Goal: Contribute content

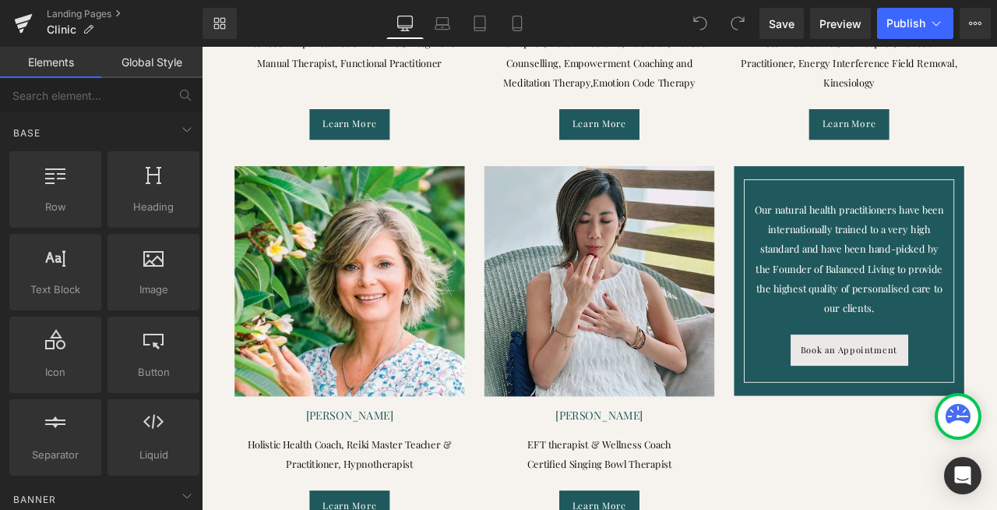
scroll to position [2906, 0]
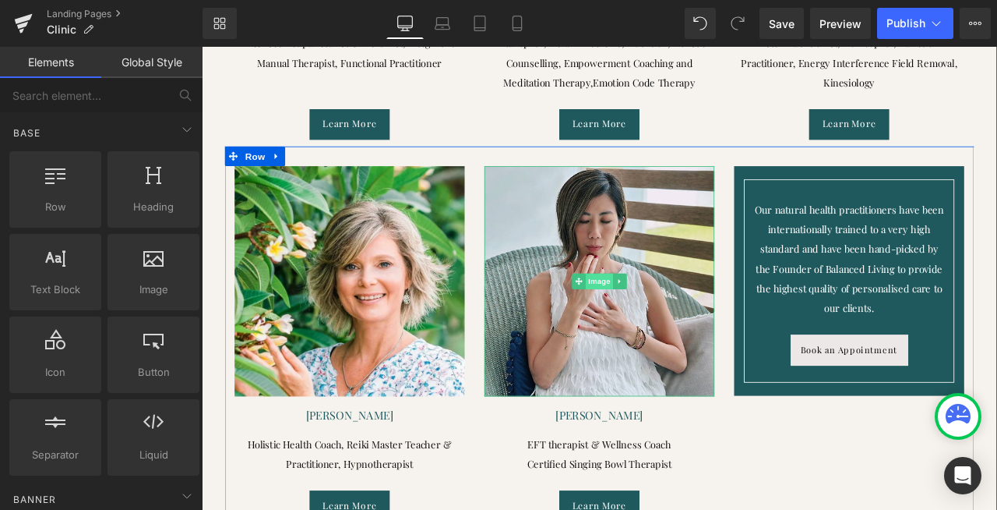
click at [672, 315] on span "Image" at bounding box center [673, 324] width 33 height 19
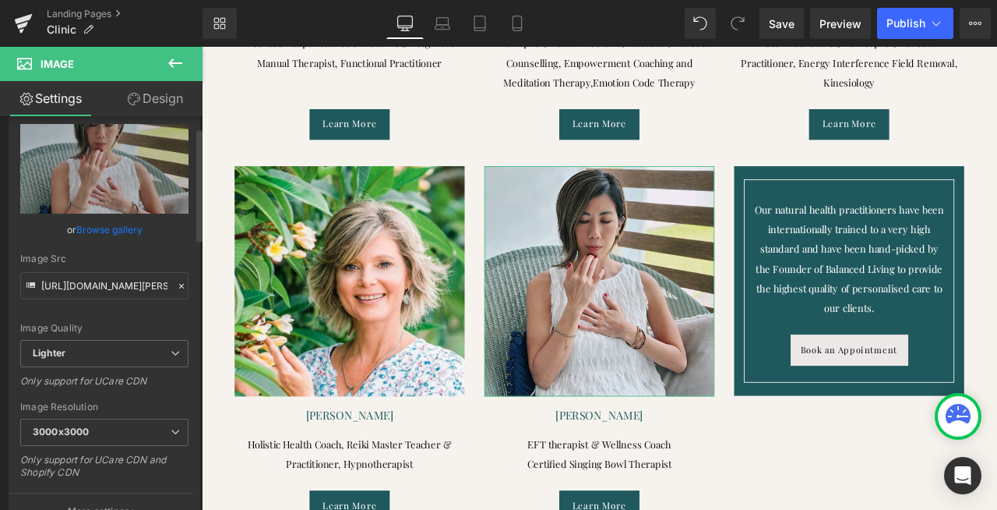
scroll to position [0, 0]
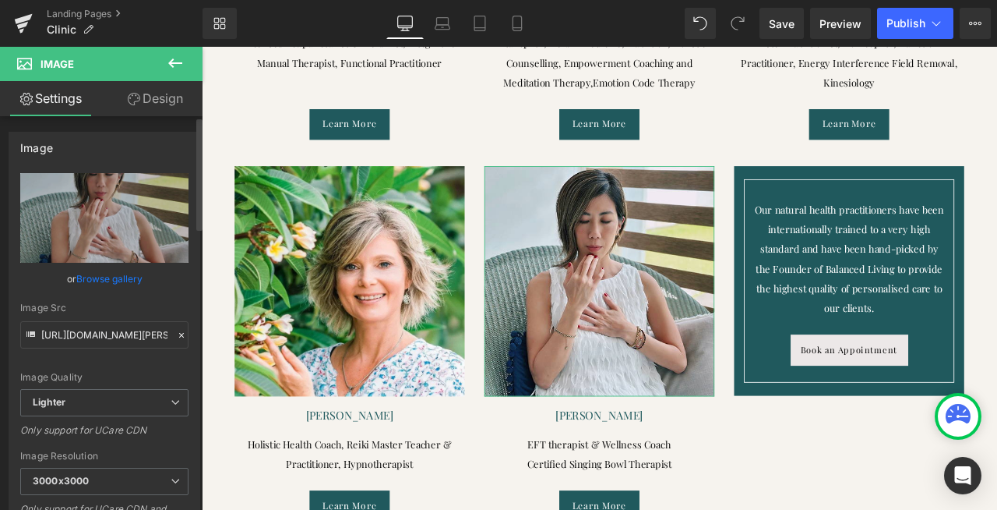
click at [101, 279] on link "Browse gallery" at bounding box center [109, 278] width 66 height 27
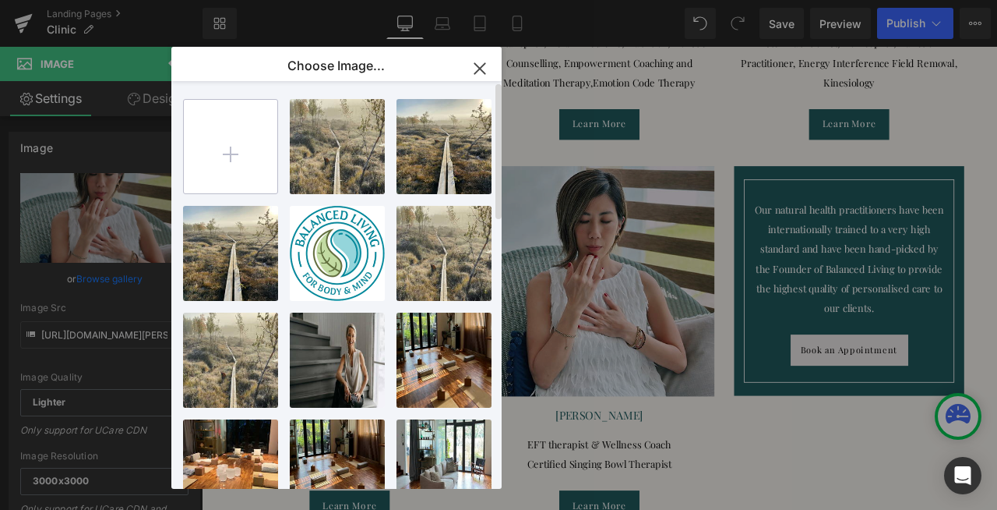
click at [227, 150] on input "file" at bounding box center [230, 146] width 93 height 93
type input "C:\fakepath\1. DSCF3002slowground_tobyouvry1JPEG.jpeg"
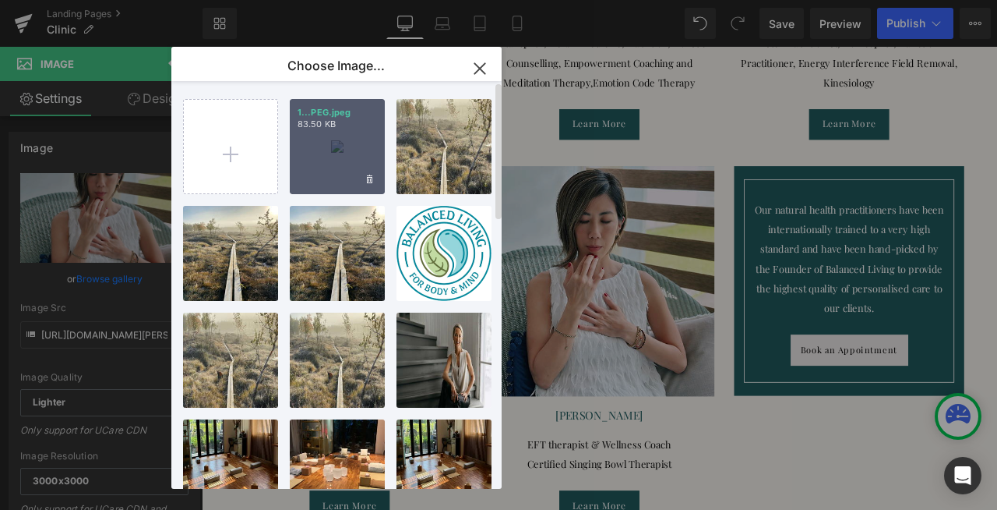
click at [346, 146] on div "1...PEG.jpeg 83.50 KB" at bounding box center [337, 146] width 95 height 95
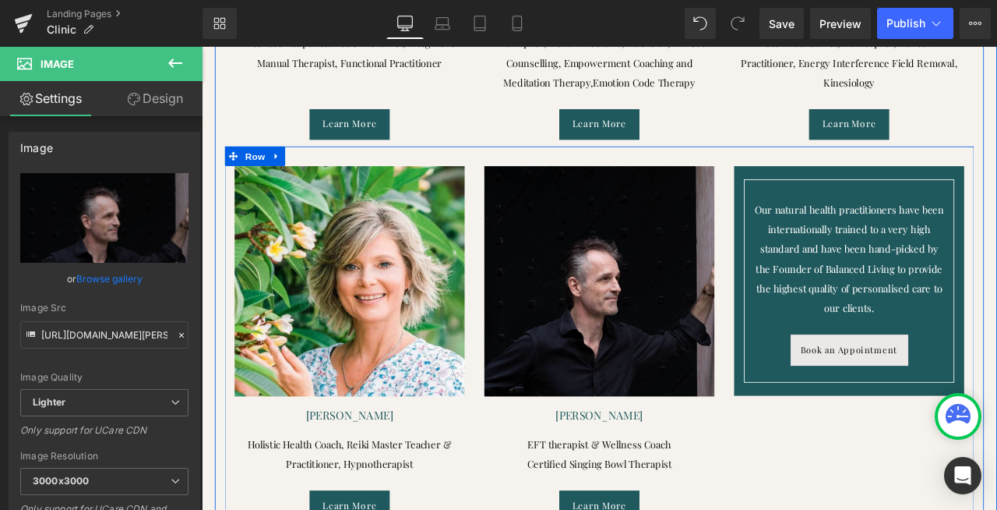
click at [656, 474] on span "Text Block" at bounding box center [664, 483] width 51 height 19
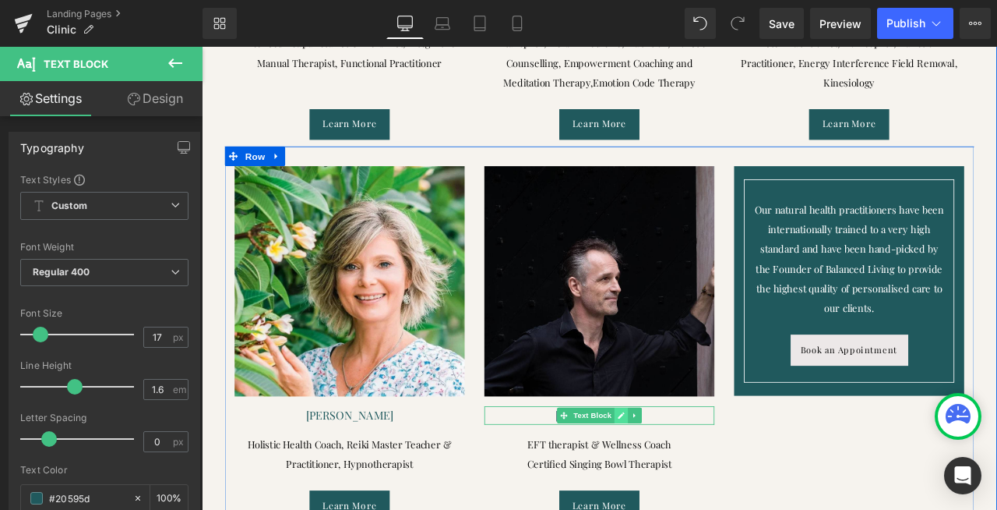
click at [698, 478] on icon at bounding box center [698, 482] width 9 height 9
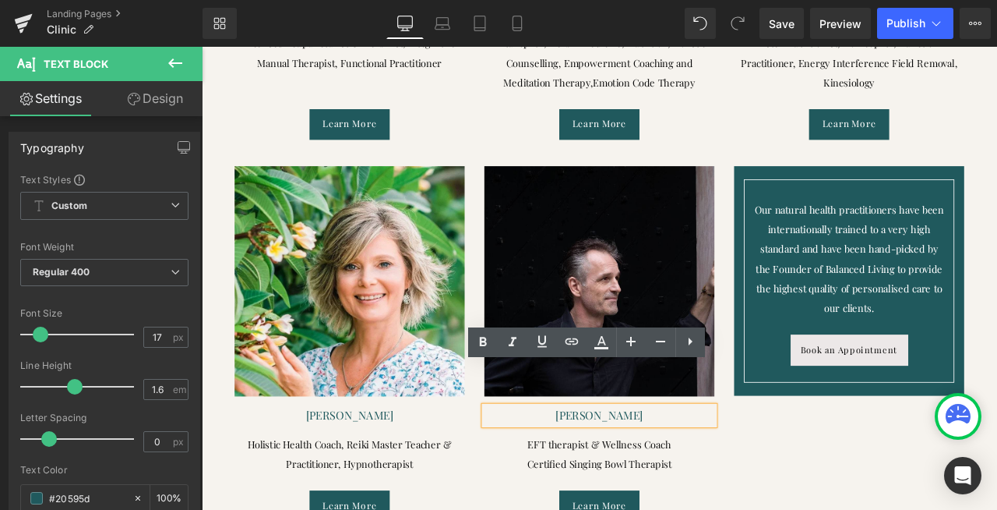
click at [651, 472] on p "[PERSON_NAME]" at bounding box center [673, 482] width 273 height 21
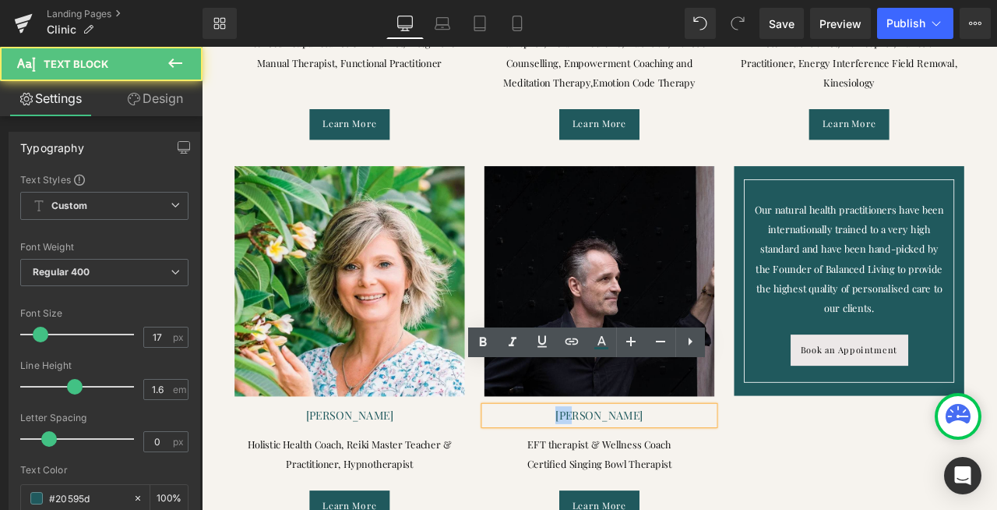
click at [651, 472] on p "[PERSON_NAME]" at bounding box center [673, 482] width 273 height 21
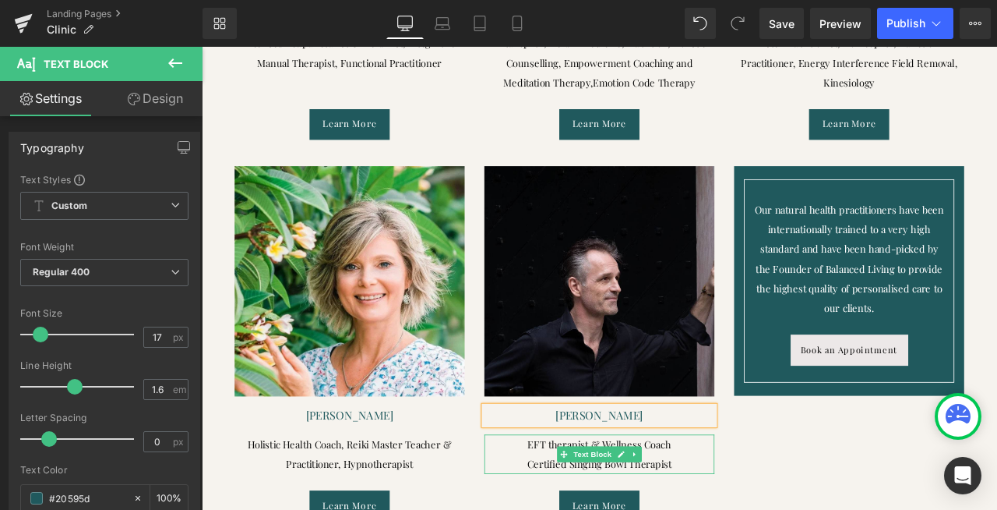
click at [605, 506] on p "EFT therapist & Wellness Coach" at bounding box center [673, 517] width 273 height 23
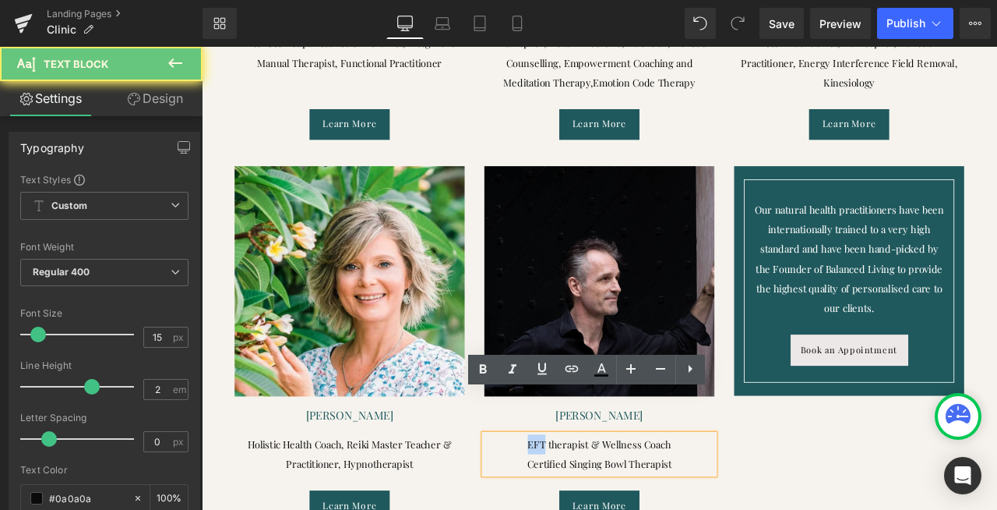
click at [605, 506] on p "EFT therapist & Wellness Coach" at bounding box center [673, 517] width 273 height 23
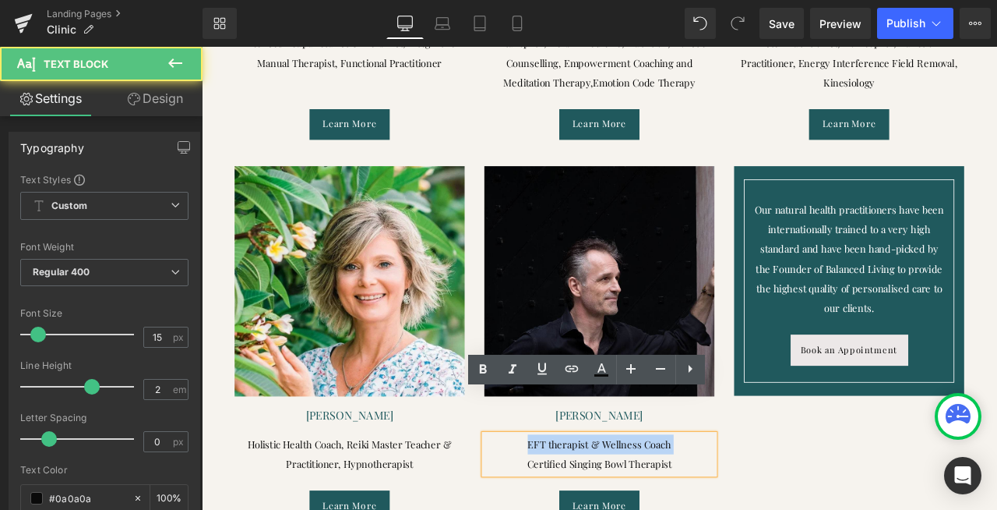
click at [750, 506] on p "EFT therapist & Wellness Coach" at bounding box center [673, 517] width 273 height 23
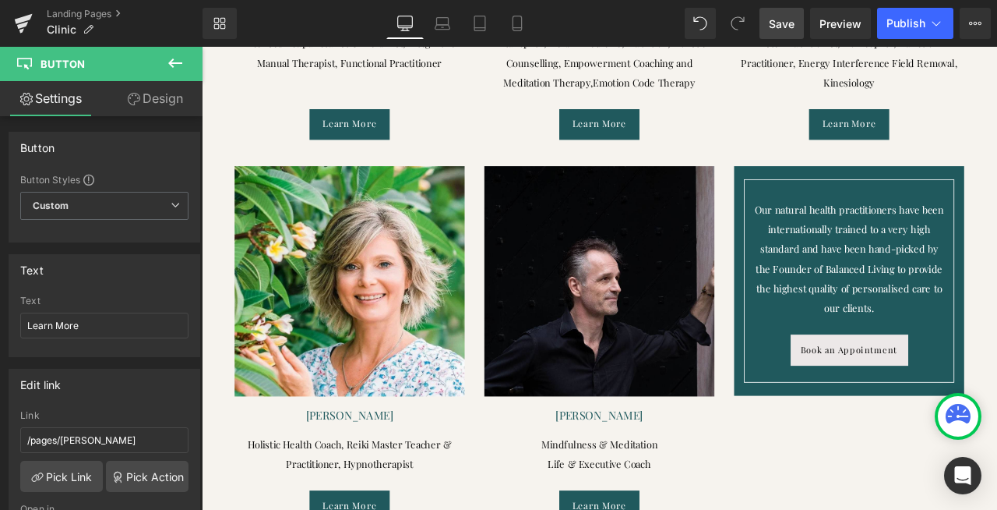
click at [781, 23] on span "Save" at bounding box center [782, 24] width 26 height 16
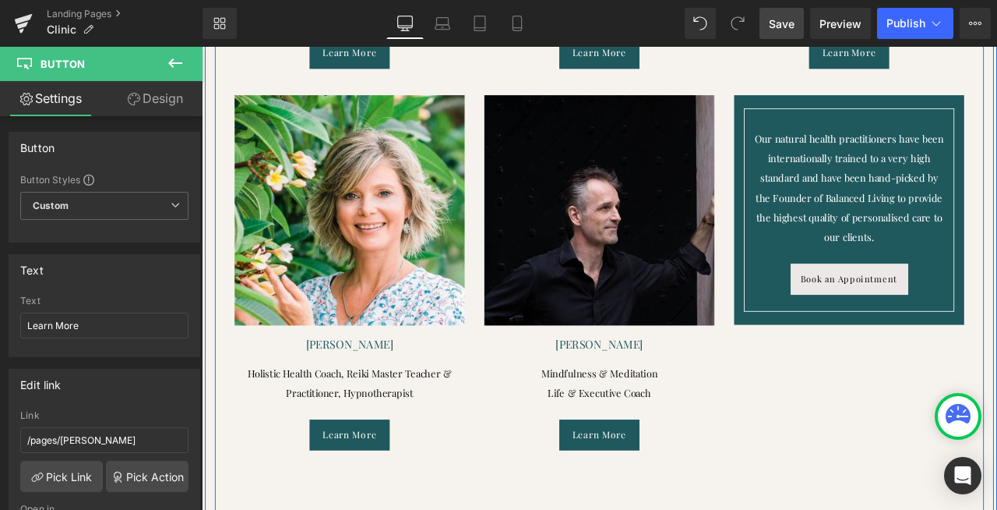
scroll to position [2983, 0]
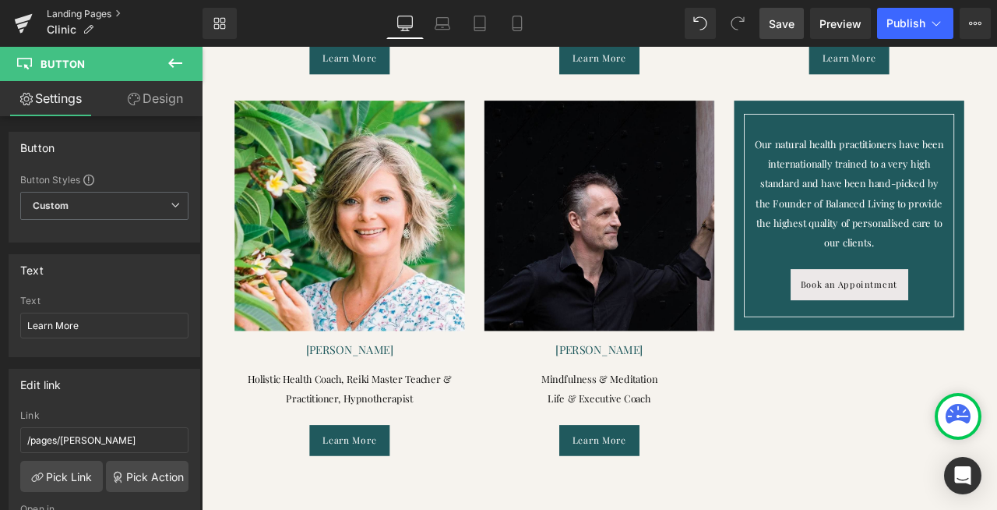
click at [94, 13] on link "Landing Pages" at bounding box center [125, 14] width 156 height 12
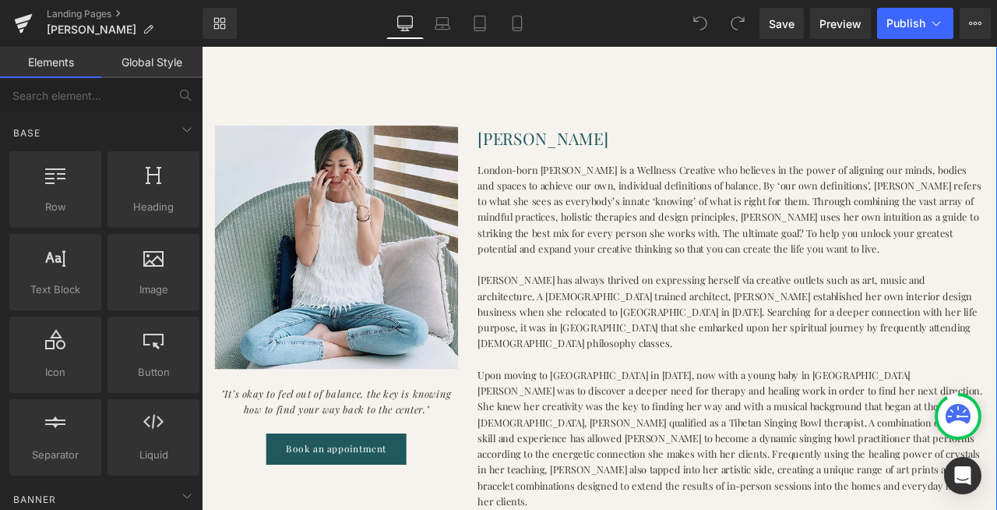
scroll to position [382, 0]
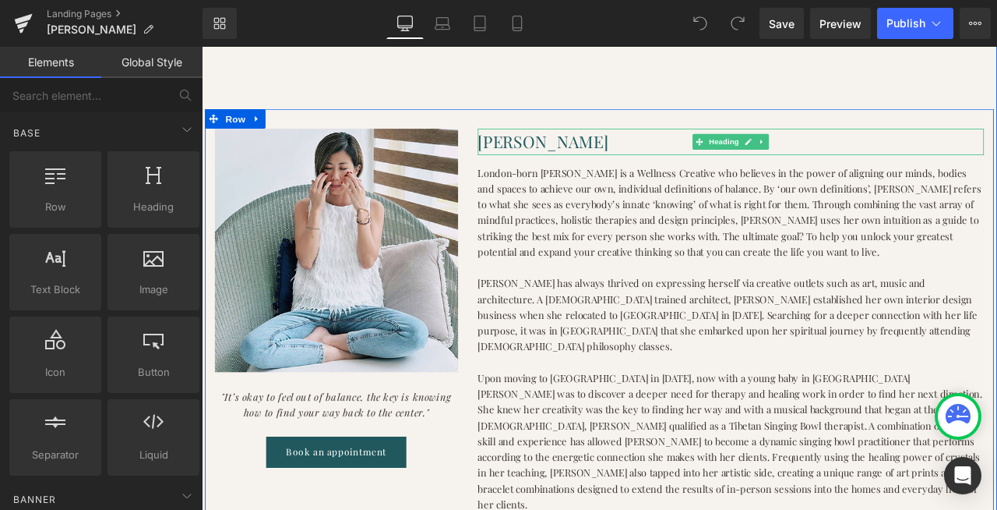
click at [549, 156] on h1 "[PERSON_NAME]" at bounding box center [829, 158] width 600 height 31
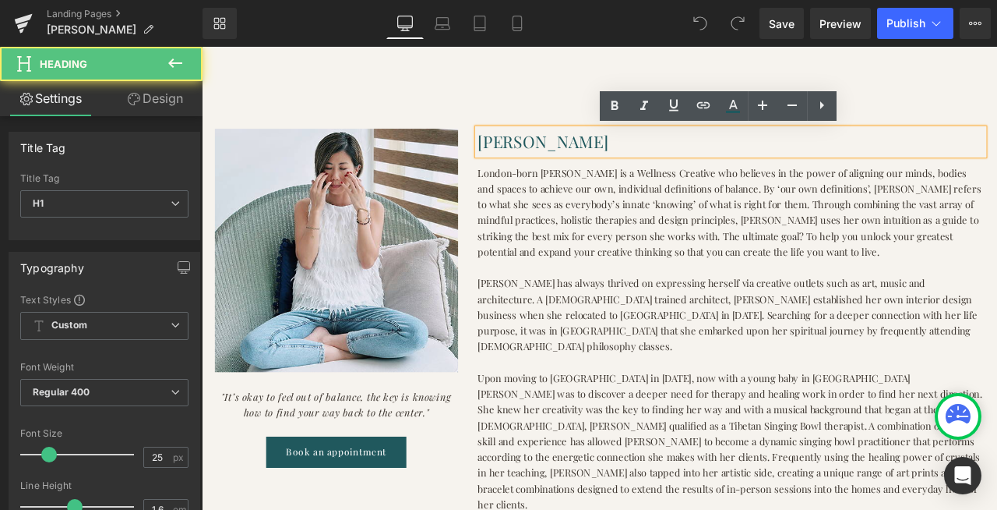
click at [549, 156] on h1 "[PERSON_NAME]" at bounding box center [829, 158] width 600 height 31
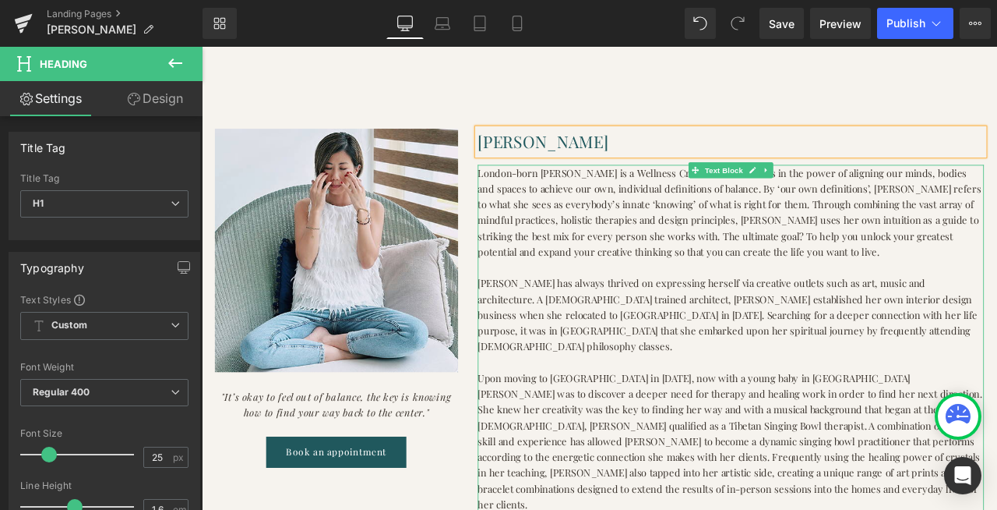
click at [568, 216] on p "London-born [PERSON_NAME] is a Wellness Creative who believes in the power of a…" at bounding box center [829, 242] width 600 height 112
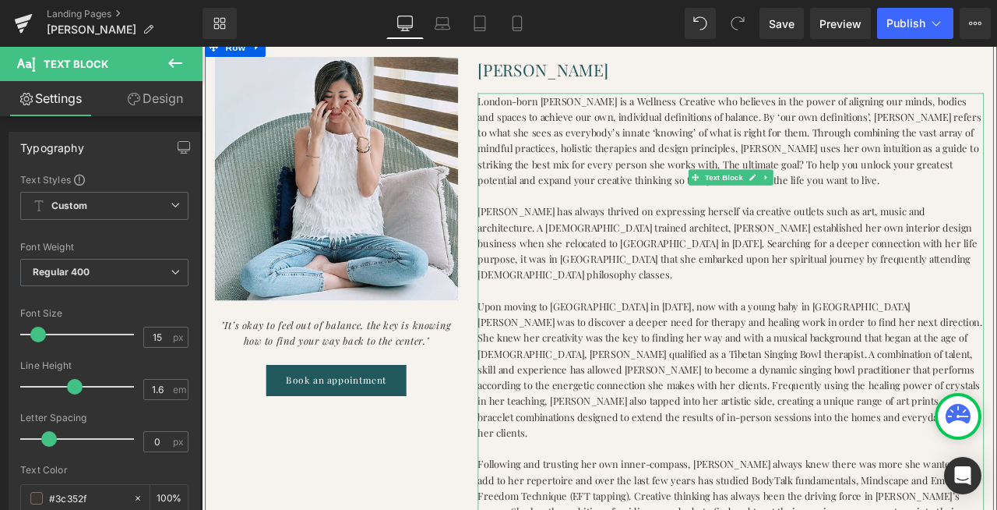
scroll to position [429, 0]
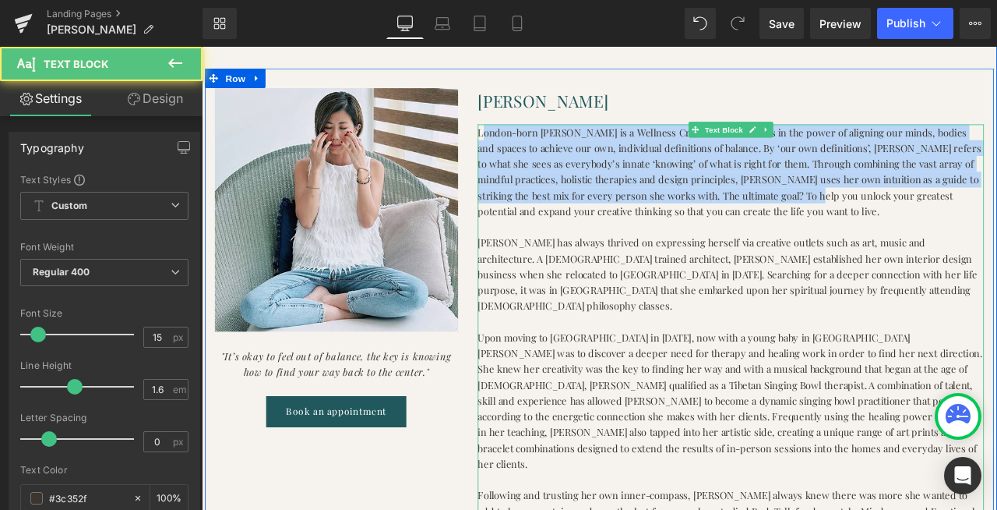
drag, startPoint x: 534, startPoint y: 147, endPoint x: 668, endPoint y: 216, distance: 151.2
click at [668, 216] on p "London-born [PERSON_NAME] is a Wellness Creative who believes in the power of a…" at bounding box center [829, 195] width 600 height 112
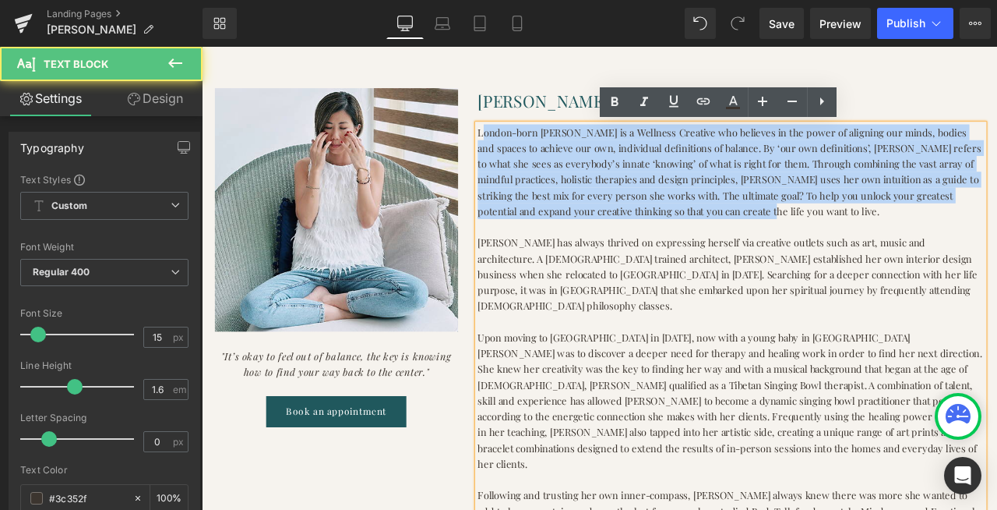
click at [996, 224] on p "London-born [PERSON_NAME] is a Wellness Creative who believes in the power of a…" at bounding box center [829, 195] width 600 height 112
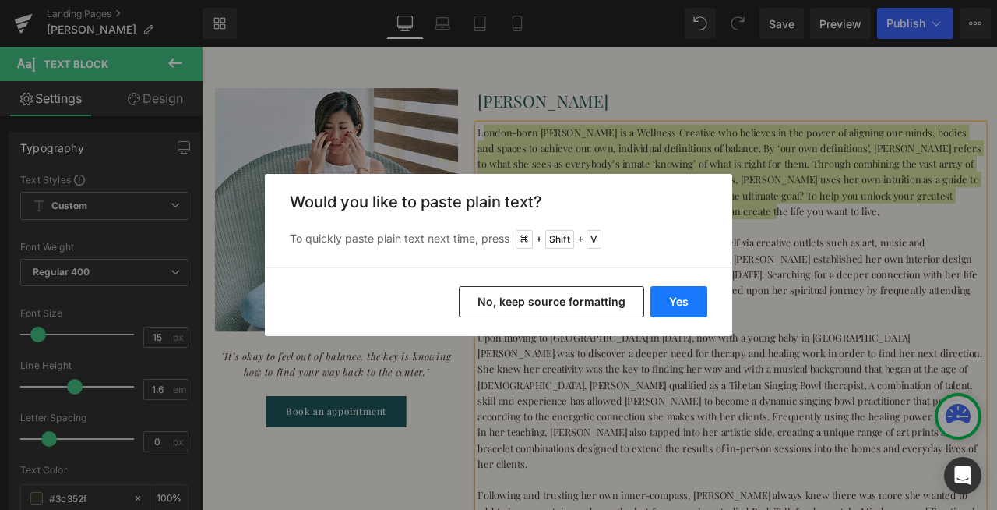
click at [673, 304] on button "Yes" at bounding box center [679, 301] width 57 height 31
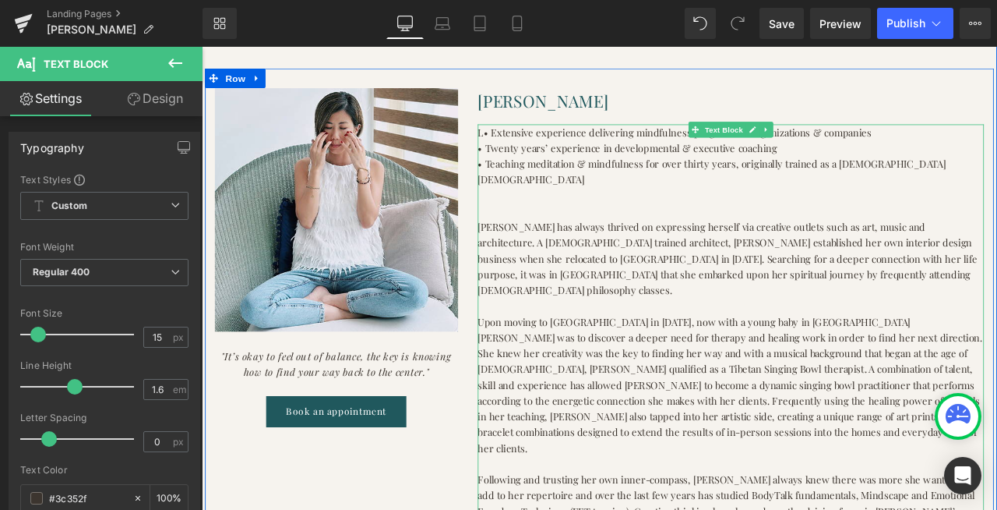
click at [536, 147] on p "L• Extensive experience delivering mindfulness programs to organizations & comp…" at bounding box center [829, 148] width 600 height 19
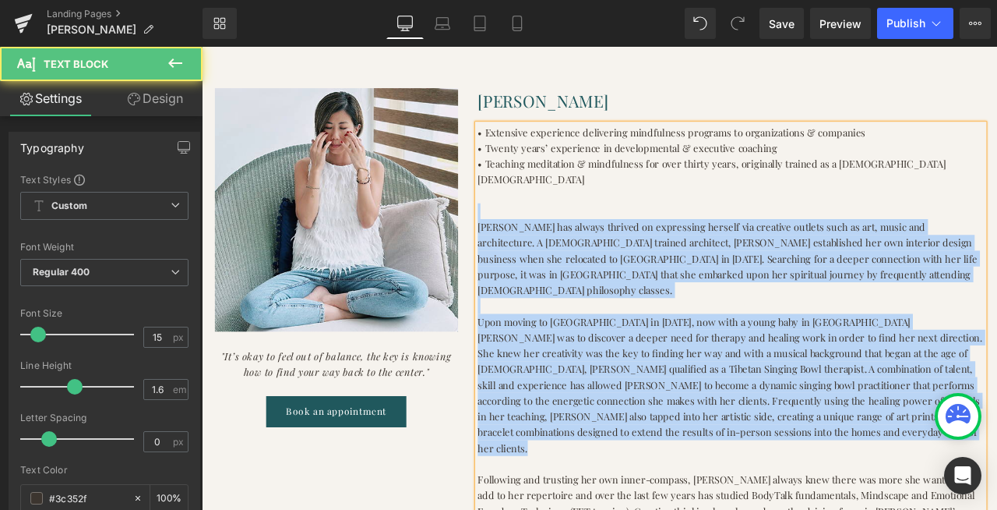
drag, startPoint x: 541, startPoint y: 220, endPoint x: 654, endPoint y: 469, distance: 274.0
click at [654, 469] on div "• Extensive experience delivering mindfulness programs to organizations & compa…" at bounding box center [829, 391] width 600 height 505
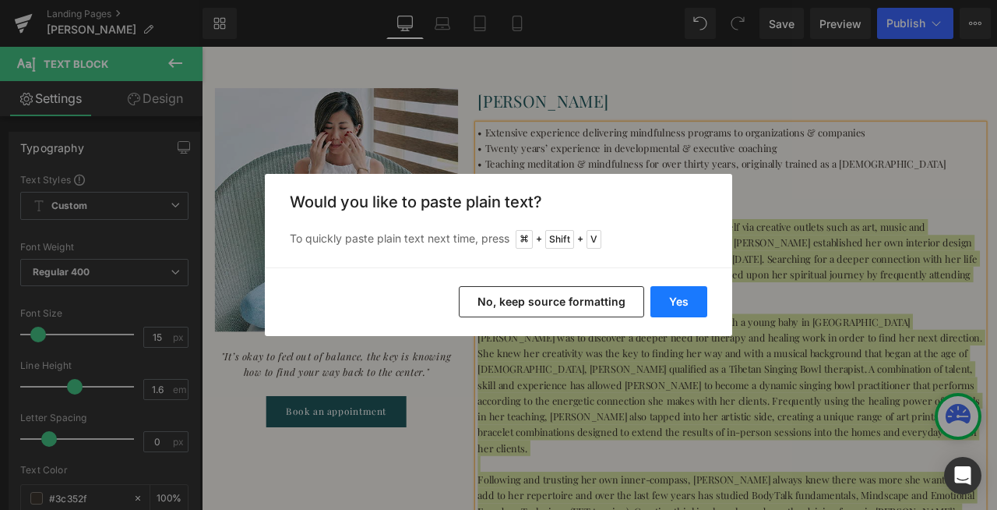
click at [675, 297] on button "Yes" at bounding box center [679, 301] width 57 height 31
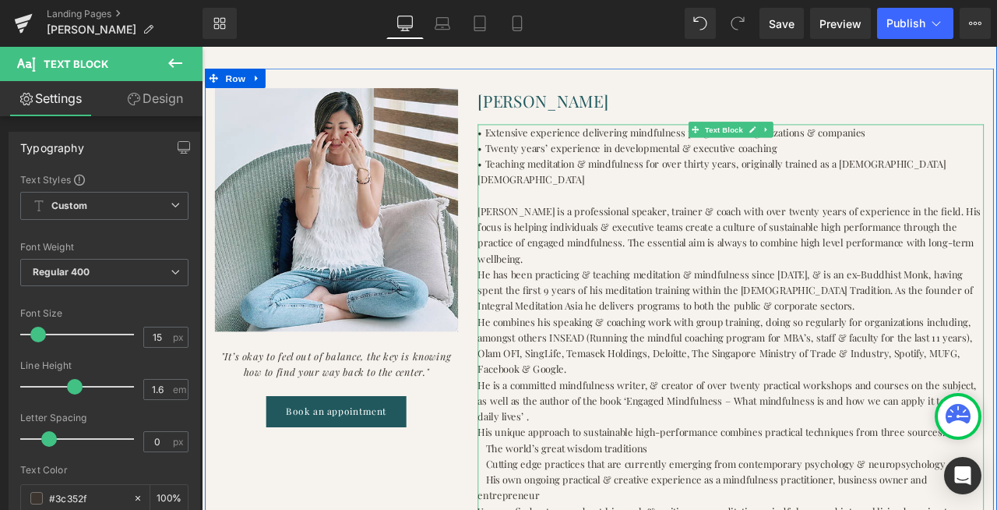
click at [965, 259] on p "[PERSON_NAME] is a professional speaker, trainer & coach with over twenty years…" at bounding box center [829, 269] width 600 height 75
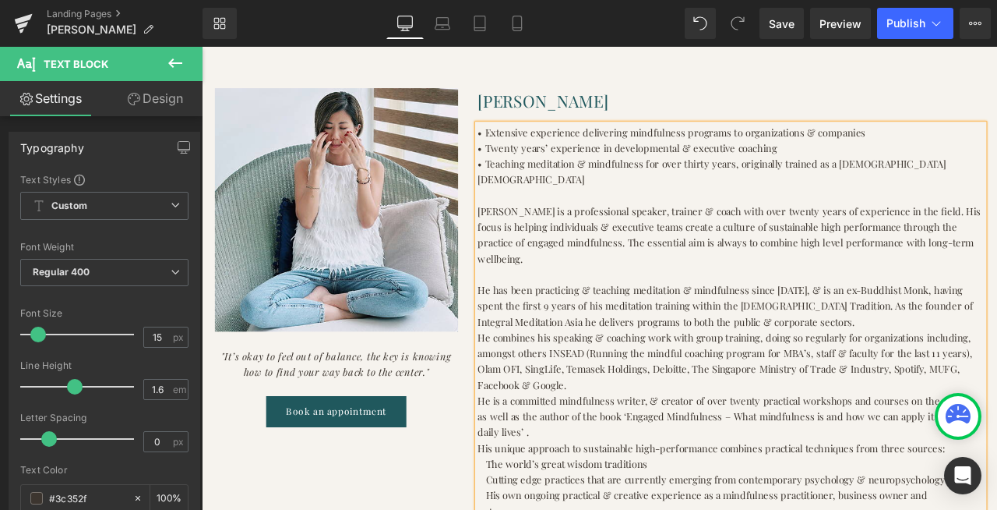
click at [873, 326] on p "He has been practicing & teaching meditation & mindfulness since [DATE], & is a…" at bounding box center [829, 354] width 600 height 56
click at [780, 337] on p "He has been practicing & teaching meditation & mindfulness since [DATE] & is an…" at bounding box center [829, 354] width 600 height 56
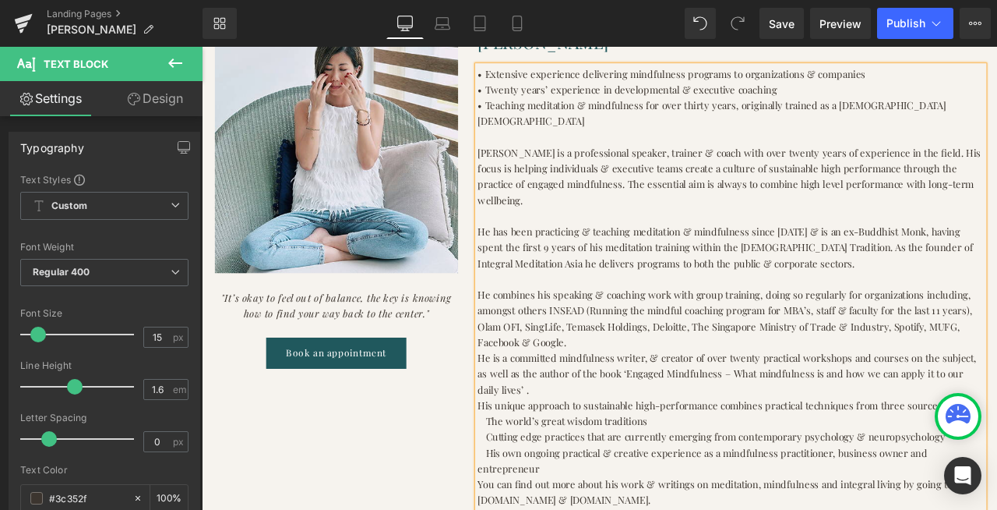
scroll to position [501, 0]
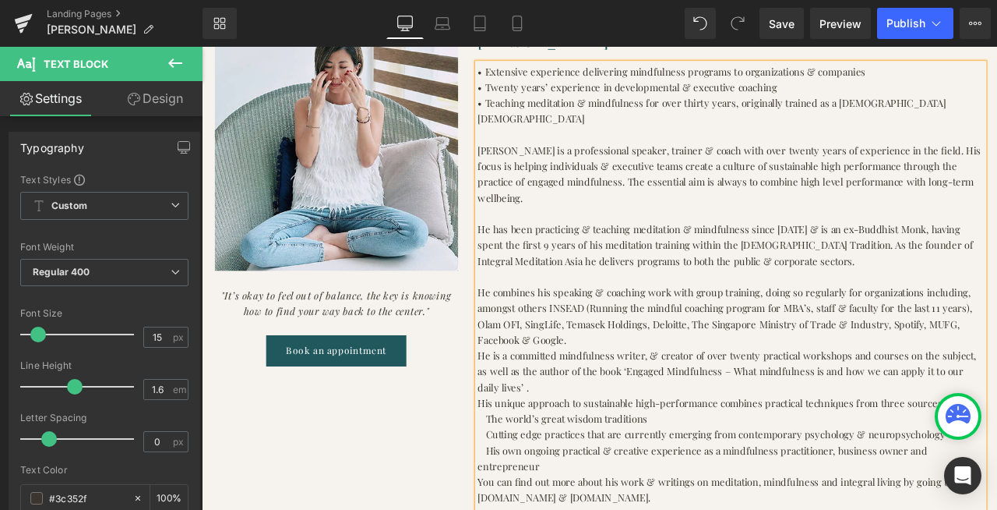
click at [996, 338] on p "He combines his speaking & coaching work with group training, doing so regularl…" at bounding box center [829, 366] width 600 height 75
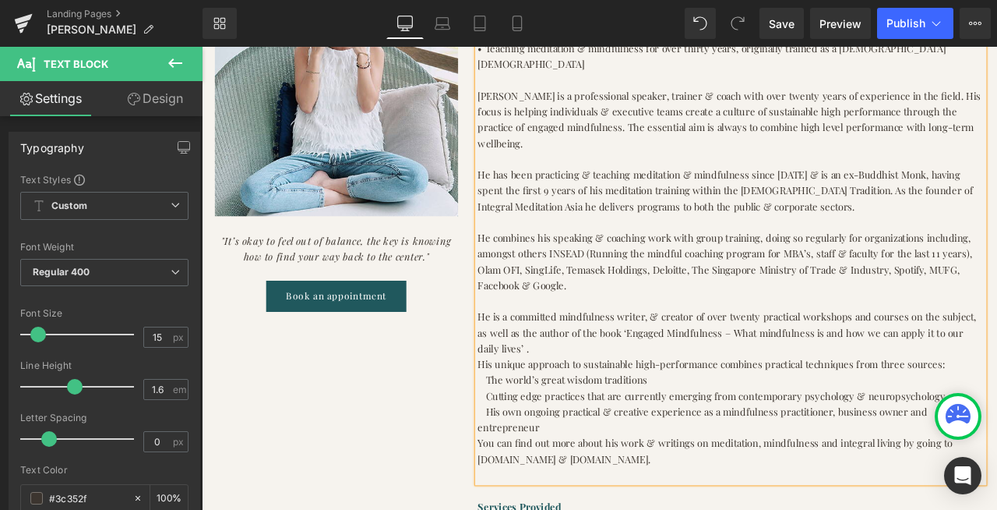
scroll to position [573, 0]
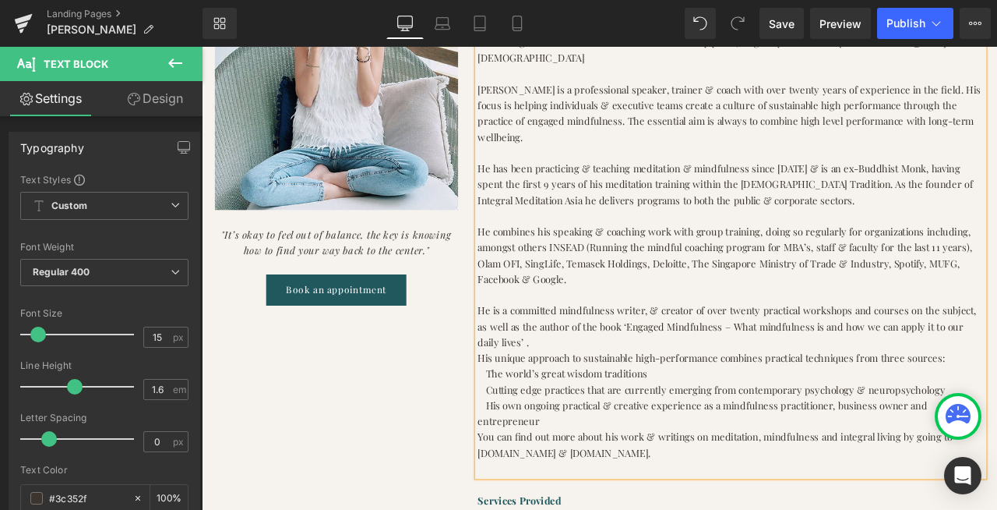
click at [996, 350] on p "He is a committed mindfulness writer, & creator of over twenty practical worksh…" at bounding box center [829, 378] width 600 height 56
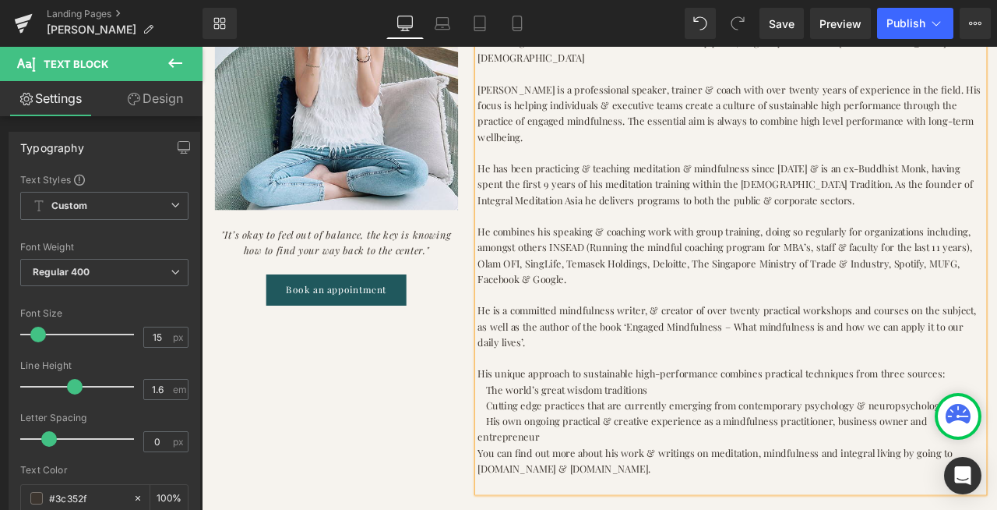
click at [541, 443] on p " The world’s great wisdom traditions" at bounding box center [829, 452] width 600 height 19
click at [533, 443] on p "The world’s great wisdom traditions" at bounding box center [829, 452] width 600 height 19
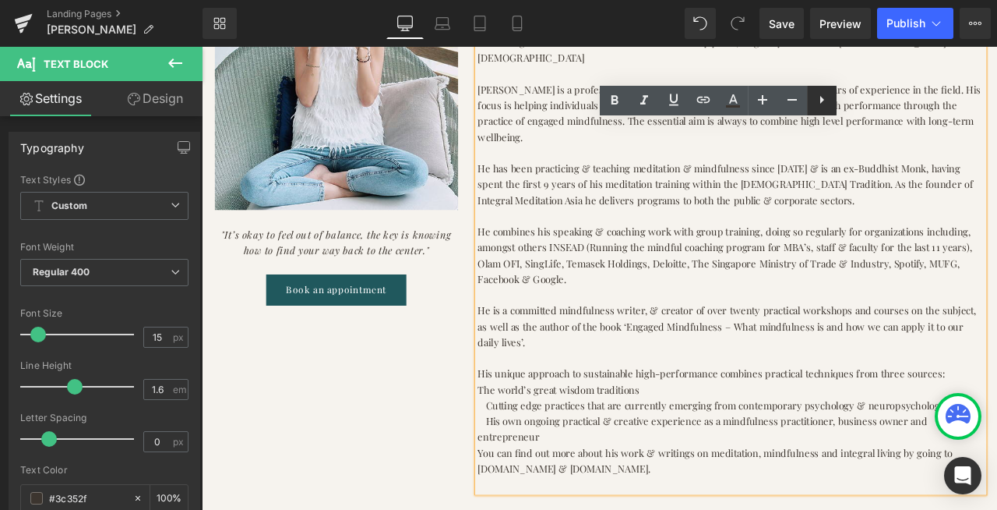
click at [823, 102] on icon at bounding box center [822, 99] width 19 height 19
click at [822, 102] on icon at bounding box center [821, 99] width 3 height 9
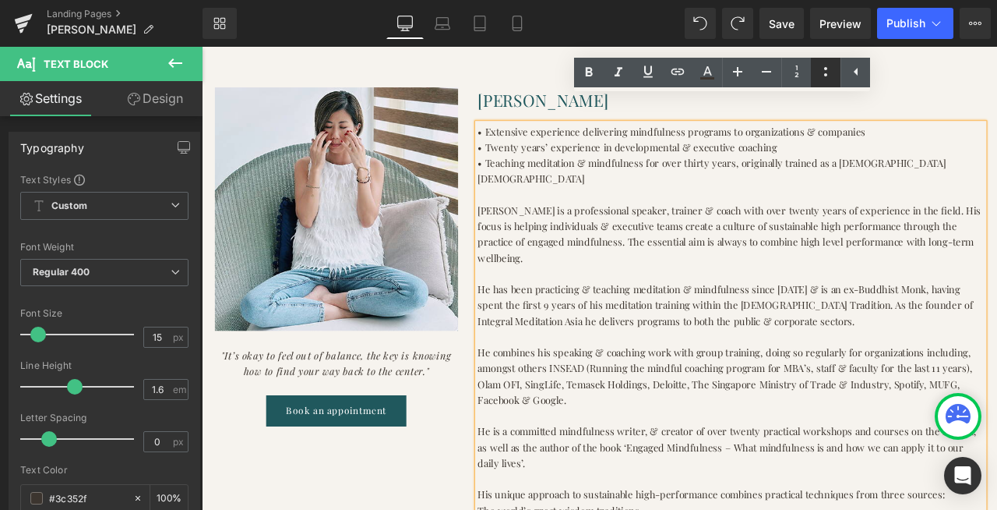
scroll to position [365, 0]
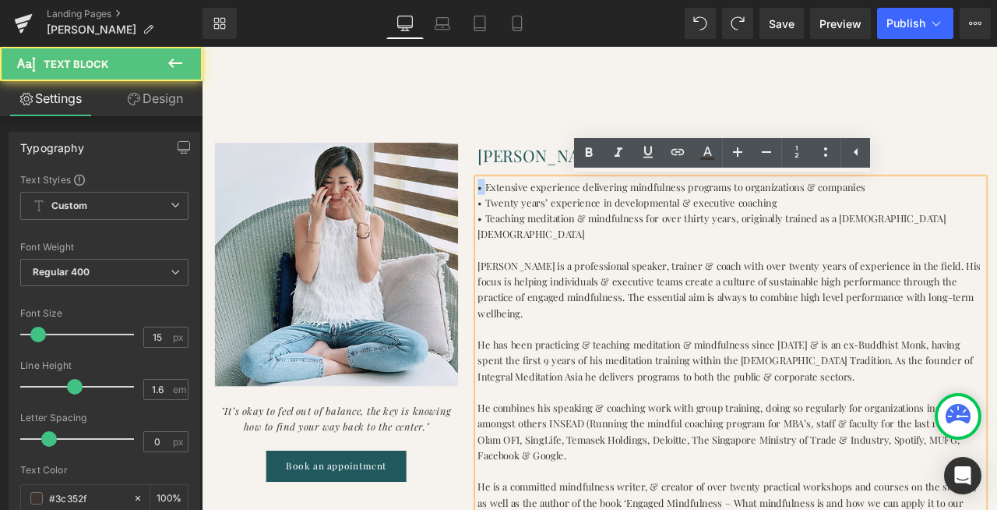
drag, startPoint x: 534, startPoint y: 211, endPoint x: 524, endPoint y: 210, distance: 11.0
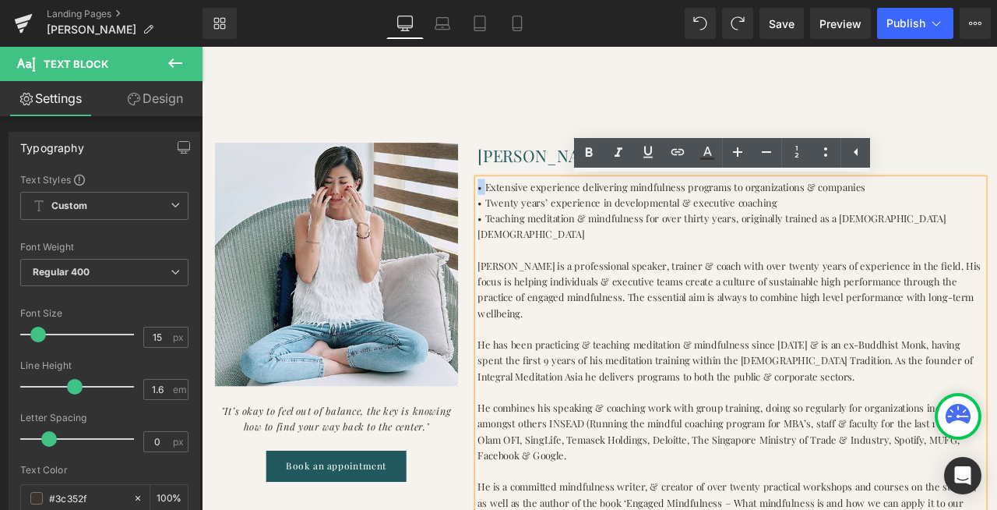
copy p "•"
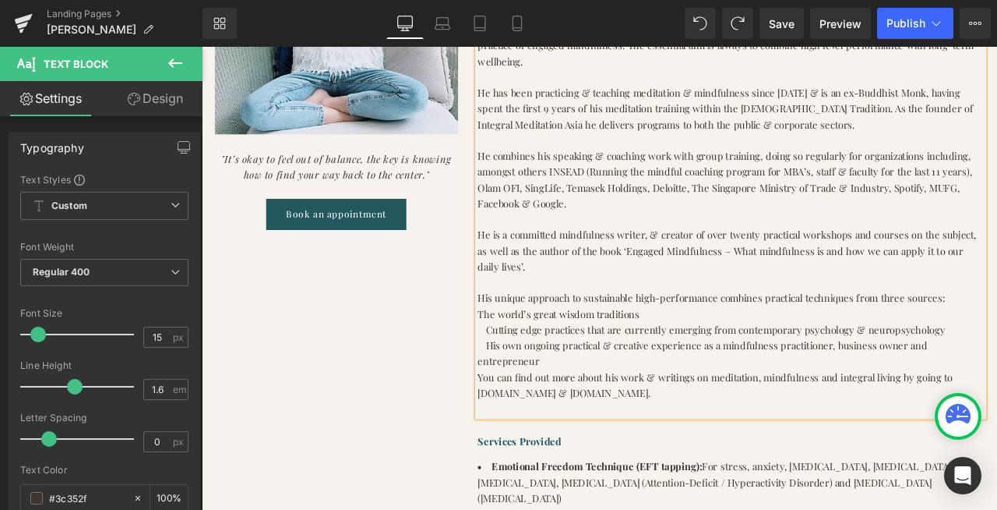
scroll to position [797, 0]
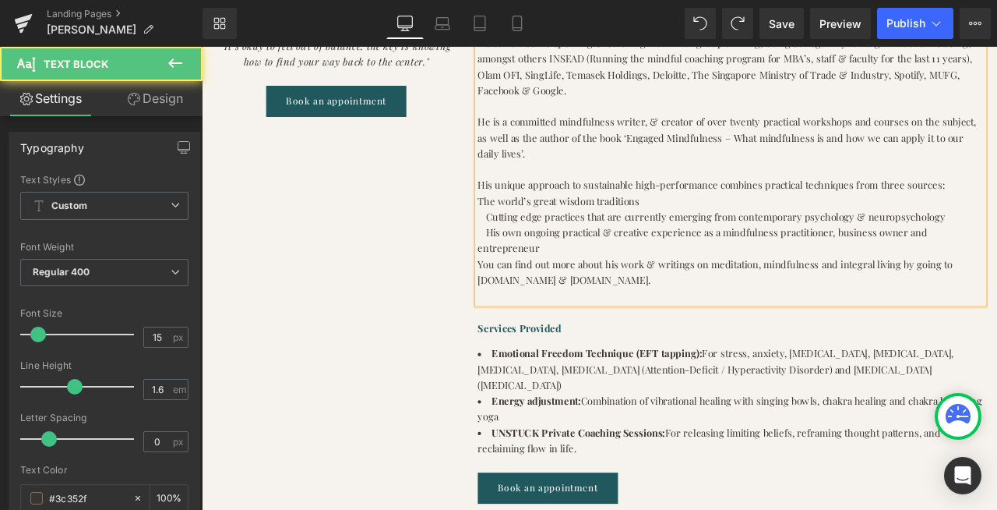
click at [530, 220] on p "The world’s great wisdom traditions" at bounding box center [829, 229] width 600 height 19
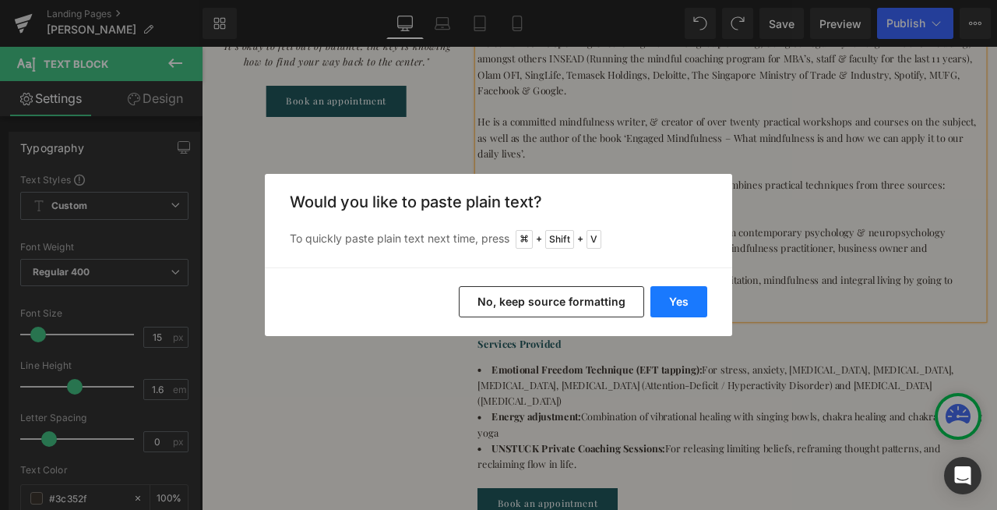
click at [672, 301] on button "Yes" at bounding box center [679, 301] width 57 height 31
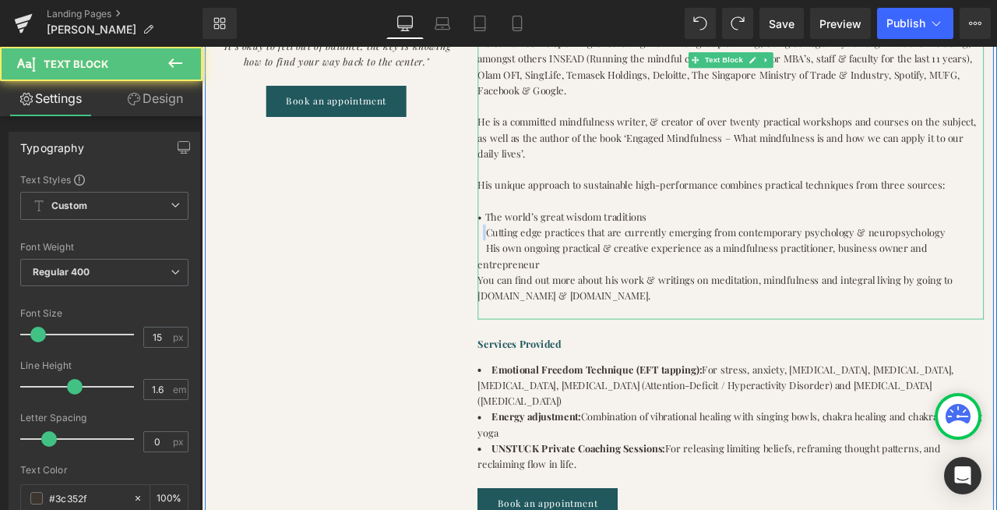
click at [533, 257] on p " Cutting edge practices that are currently emerging from contemporary psycholo…" at bounding box center [829, 266] width 600 height 19
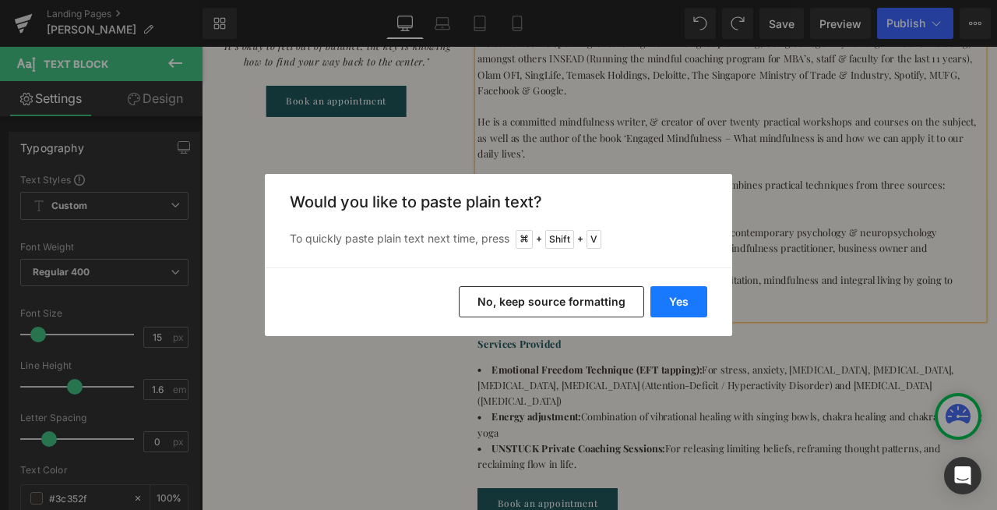
click at [674, 298] on button "Yes" at bounding box center [679, 301] width 57 height 31
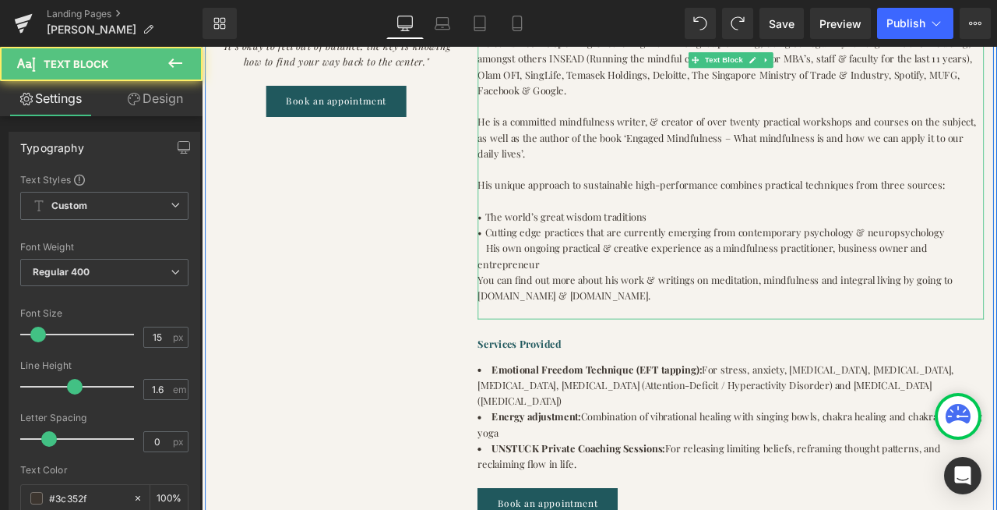
click at [541, 276] on p " His own ongoing practical & creative experience as a mindfulness practitioner…" at bounding box center [829, 294] width 600 height 37
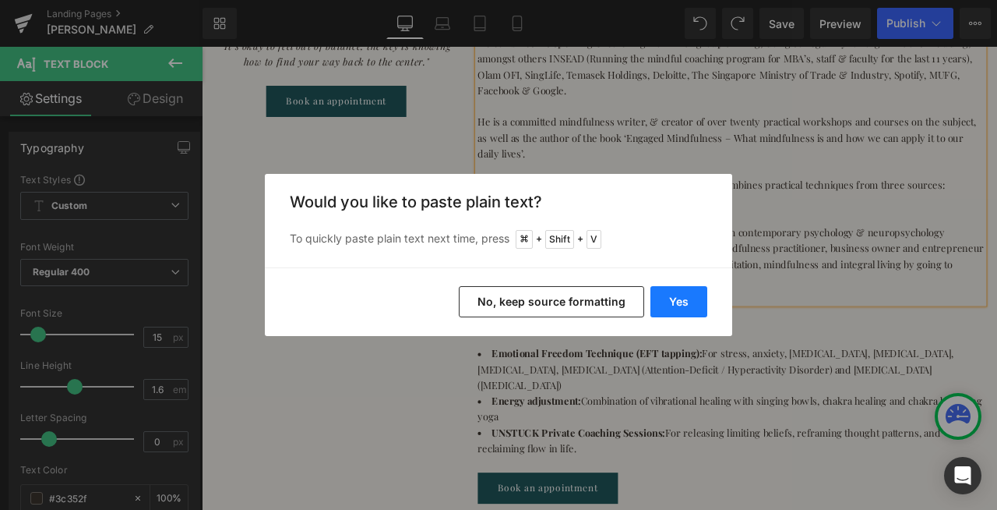
click at [666, 298] on button "Yes" at bounding box center [679, 301] width 57 height 31
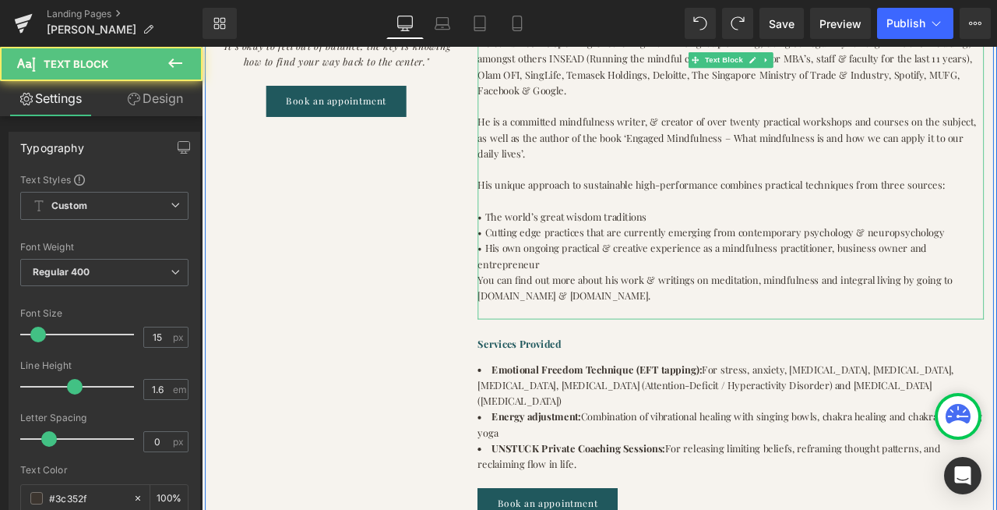
click at [533, 313] on p "You can find out more about his work & writings on meditation, mindfulness and …" at bounding box center [829, 331] width 600 height 37
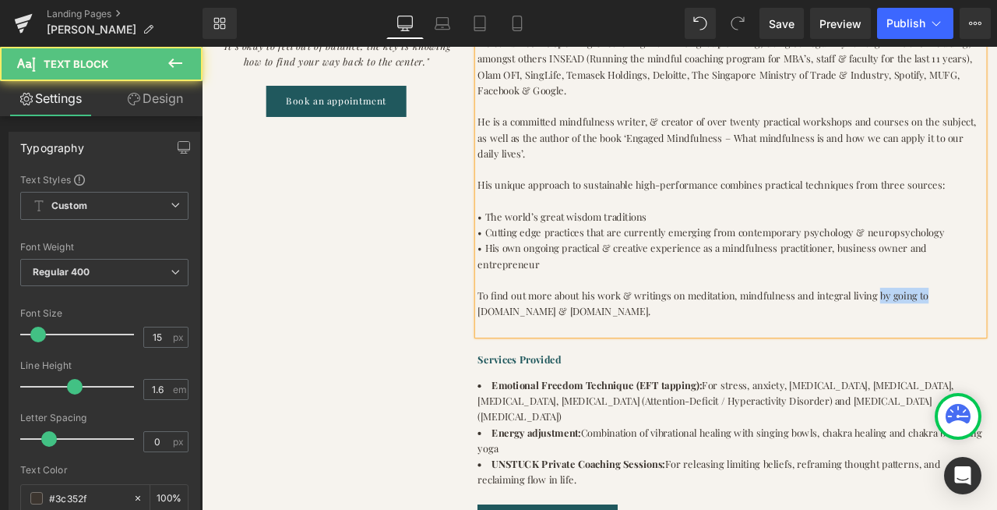
drag, startPoint x: 956, startPoint y: 247, endPoint x: 1011, endPoint y: 247, distance: 55.3
click at [996, 332] on p "To find out more about his work & writings on meditation, mindfulness and integ…" at bounding box center [829, 350] width 600 height 37
click at [691, 332] on p "To find out more about his work & writings on meditation, mindfulness and integ…" at bounding box center [829, 350] width 600 height 37
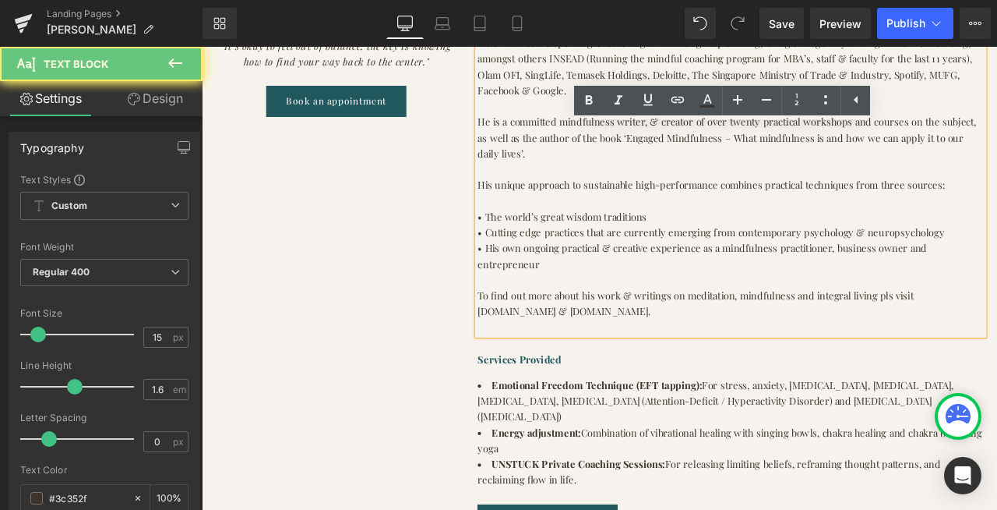
click at [801, 332] on p "To find out more about his work & writings on meditation, mindfulness and integ…" at bounding box center [829, 350] width 600 height 37
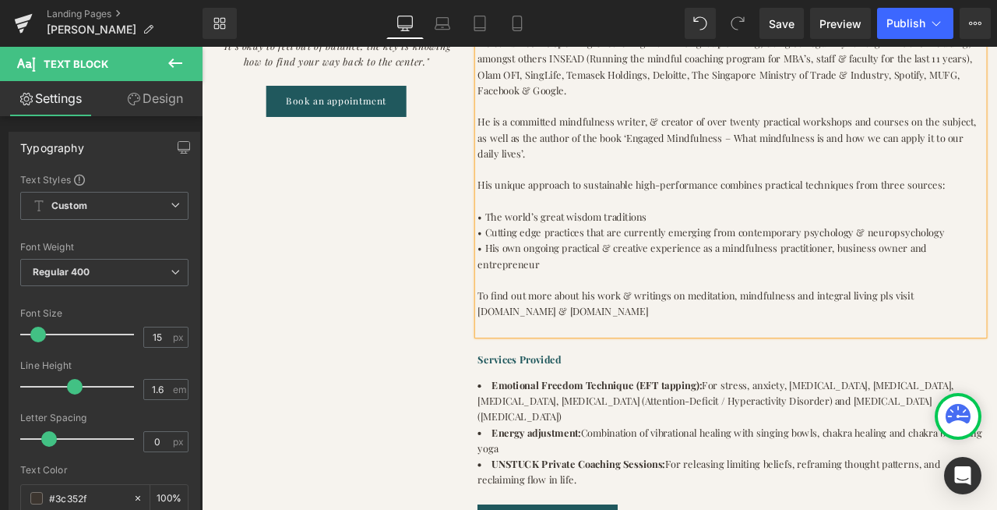
drag, startPoint x: 683, startPoint y: 266, endPoint x: 531, endPoint y: 259, distance: 152.0
click at [531, 332] on p "To find out more about his work & writings on meditation, mindfulness and integ…" at bounding box center [829, 350] width 600 height 37
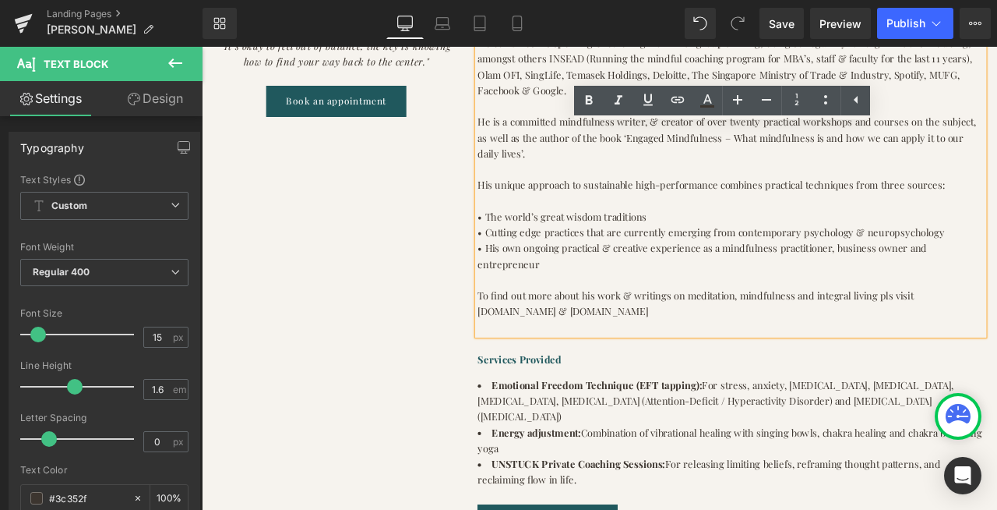
copy p "[DOMAIN_NAME]"
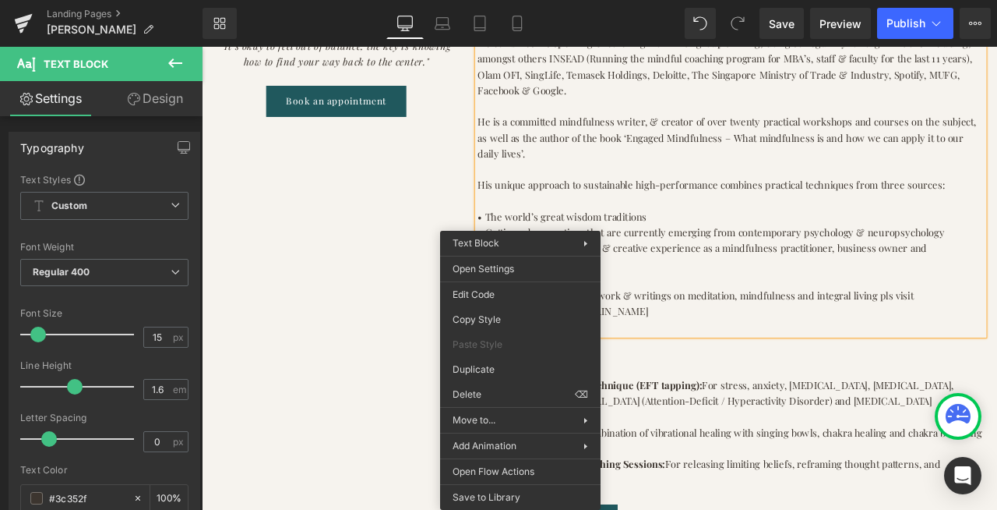
click at [420, 284] on div "Image "It’s okay to feel out of balance, the key is knowing how to find your wa…" at bounding box center [362, 176] width 312 height 897
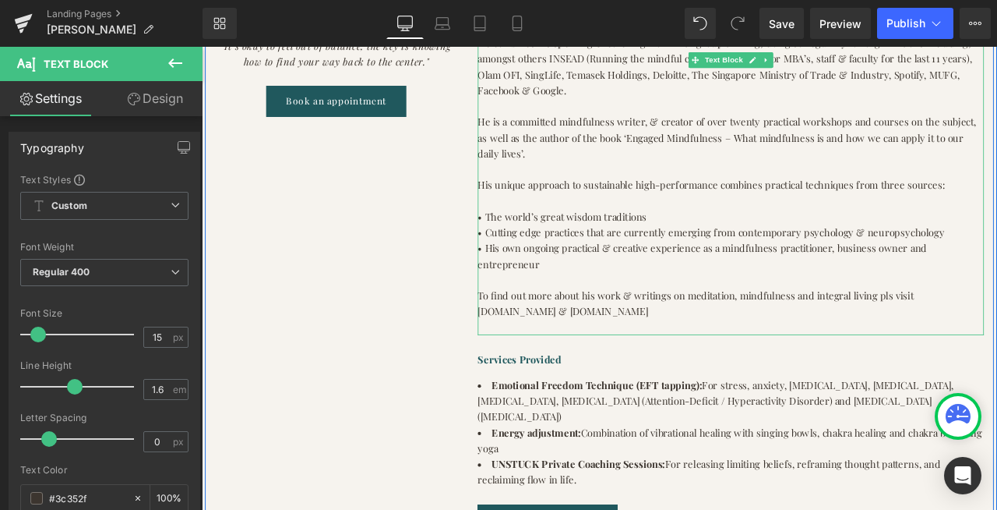
drag, startPoint x: 684, startPoint y: 266, endPoint x: 532, endPoint y: 265, distance: 151.9
click at [532, 265] on div "• Extensive experience delivering mindfulness programs to organizations & compa…" at bounding box center [829, 79] width 600 height 617
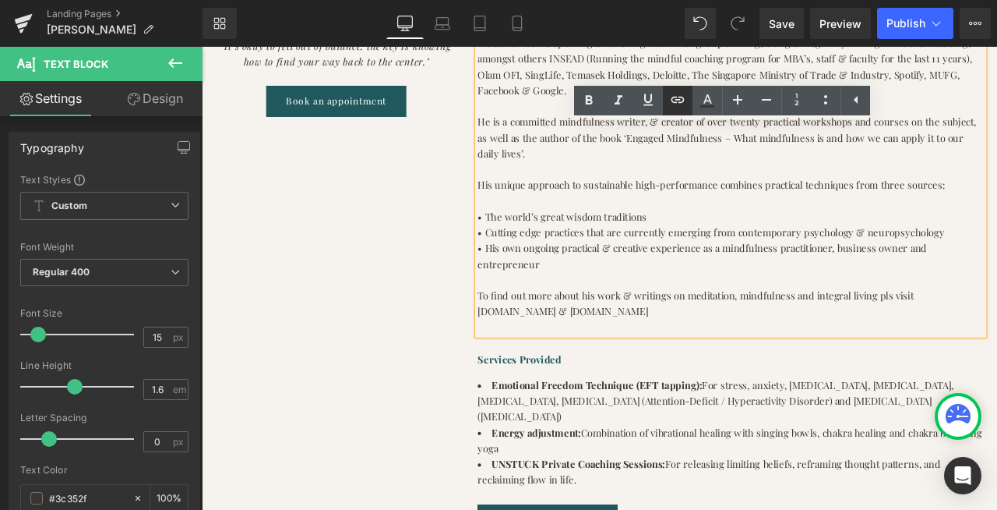
click at [680, 100] on icon at bounding box center [677, 99] width 19 height 19
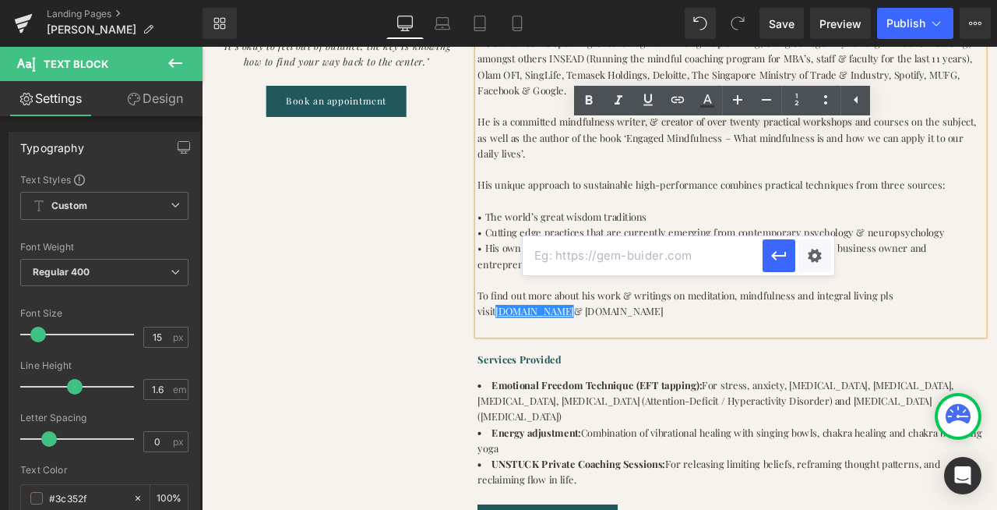
click at [552, 254] on input "text" at bounding box center [643, 255] width 240 height 39
paste input "[DOMAIN_NAME]"
type input "[DOMAIN_NAME]"
click at [779, 254] on icon "button" at bounding box center [779, 255] width 19 height 19
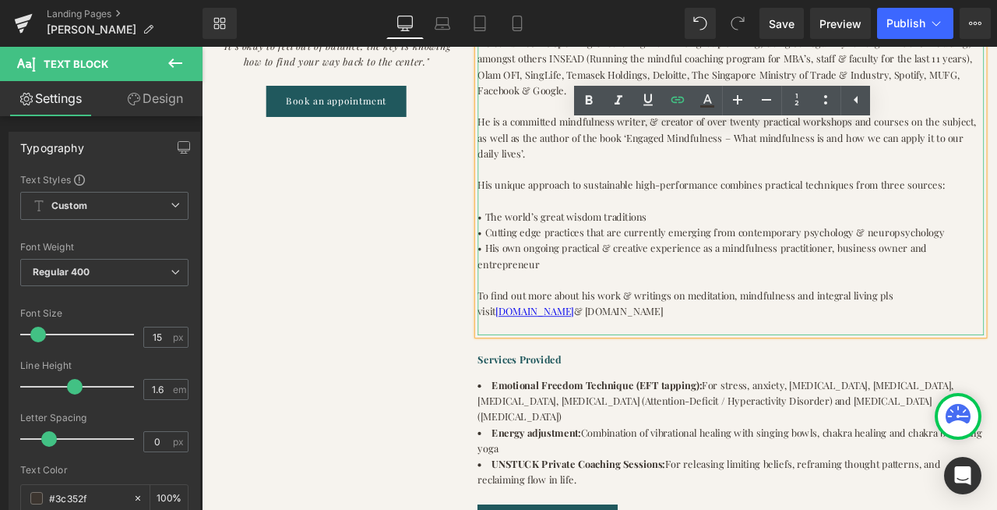
drag, startPoint x: 797, startPoint y: 267, endPoint x: 700, endPoint y: 264, distance: 96.7
click at [700, 332] on p "To find out more about his work & writings on meditation, mindfulness and integ…" at bounding box center [829, 350] width 600 height 37
copy p "[DOMAIN_NAME]"
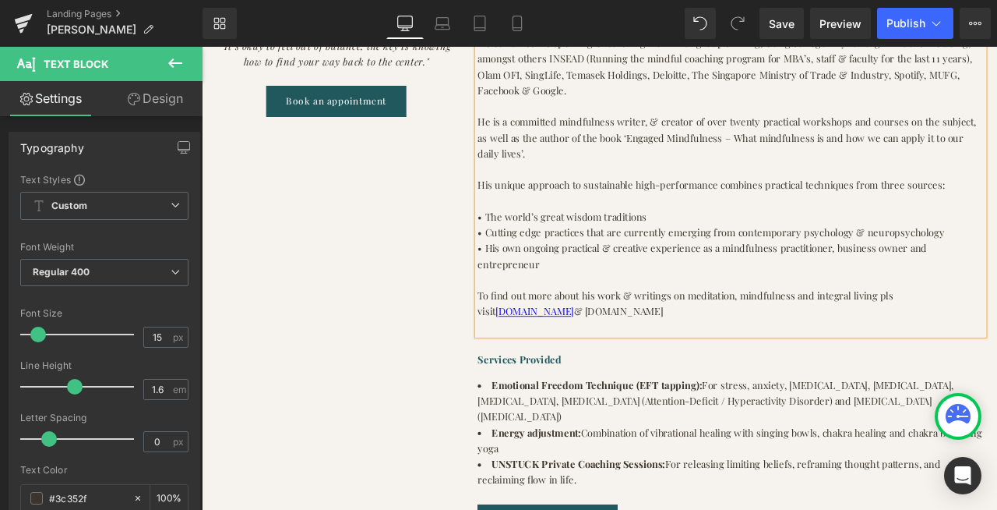
click at [745, 332] on p "To find out more about his work & writings on meditation, mindfulness and integ…" at bounding box center [829, 350] width 600 height 37
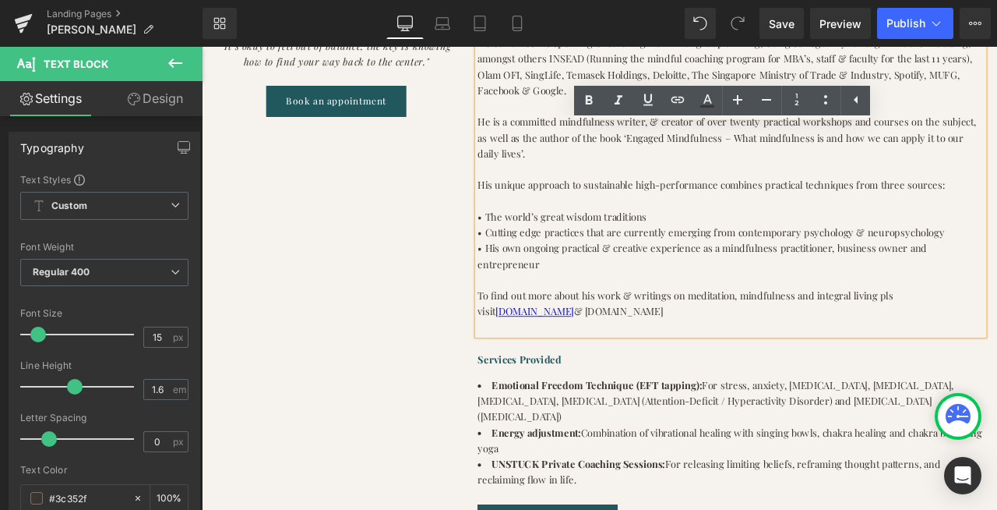
drag, startPoint x: 797, startPoint y: 267, endPoint x: 701, endPoint y: 261, distance: 96.0
click at [701, 332] on p "To find out more about his work & writings on meditation, mindfulness and integ…" at bounding box center [829, 350] width 600 height 37
click at [679, 98] on icon at bounding box center [677, 99] width 19 height 19
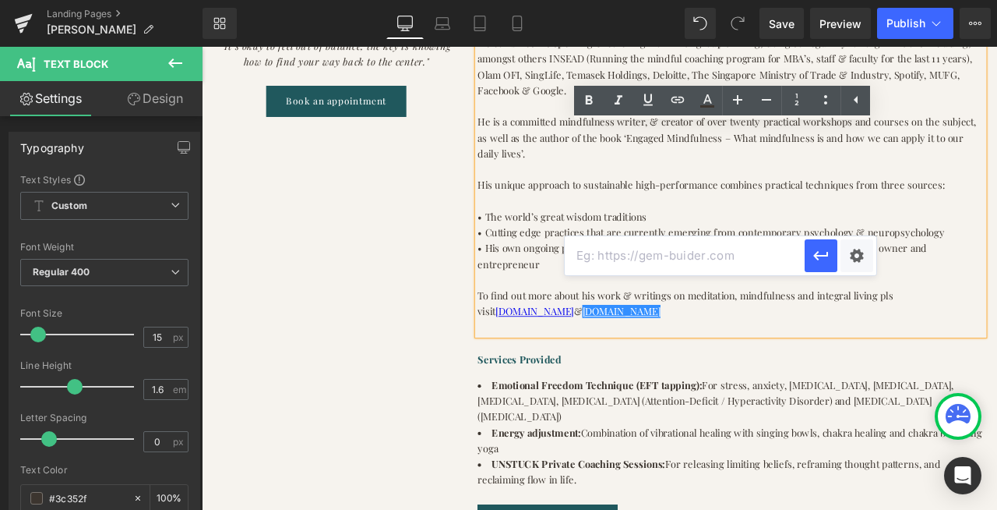
click at [594, 254] on input "text" at bounding box center [685, 255] width 240 height 39
paste input "[DOMAIN_NAME]"
type input "[DOMAIN_NAME]"
click at [820, 258] on icon "button" at bounding box center [821, 255] width 19 height 19
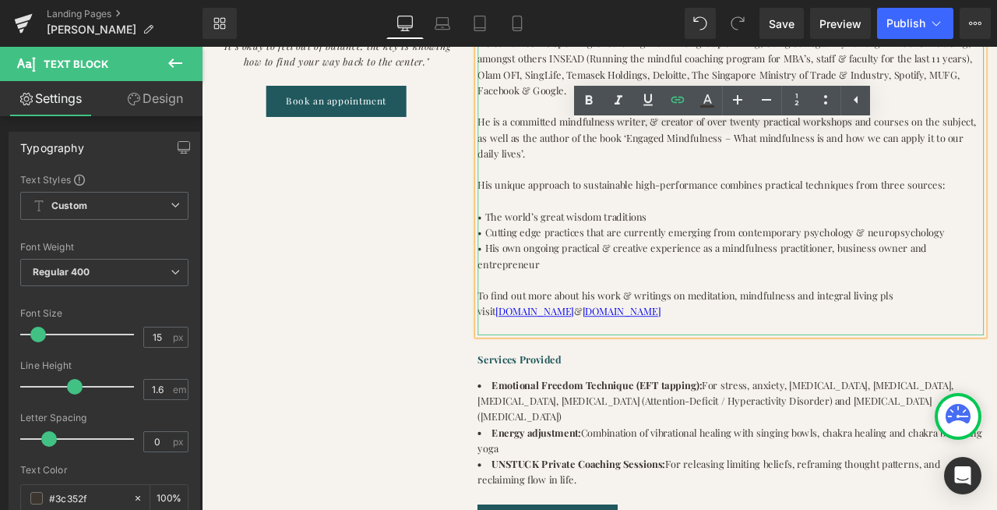
click at [983, 332] on p "To find out more about his work & writings on meditation, mindfulness and integ…" at bounding box center [829, 350] width 600 height 37
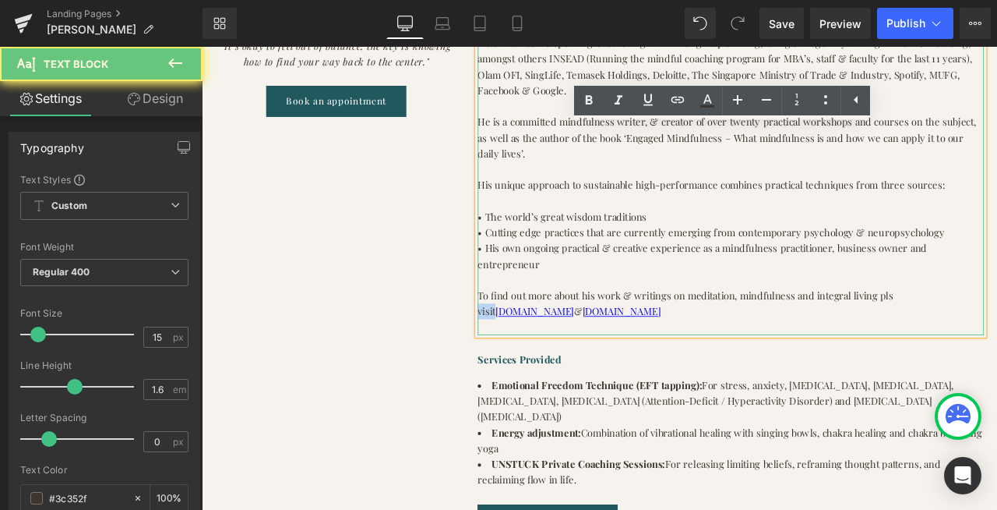
click at [983, 332] on p "To find out more about his work & writings on meditation, mindfulness and integ…" at bounding box center [829, 350] width 600 height 37
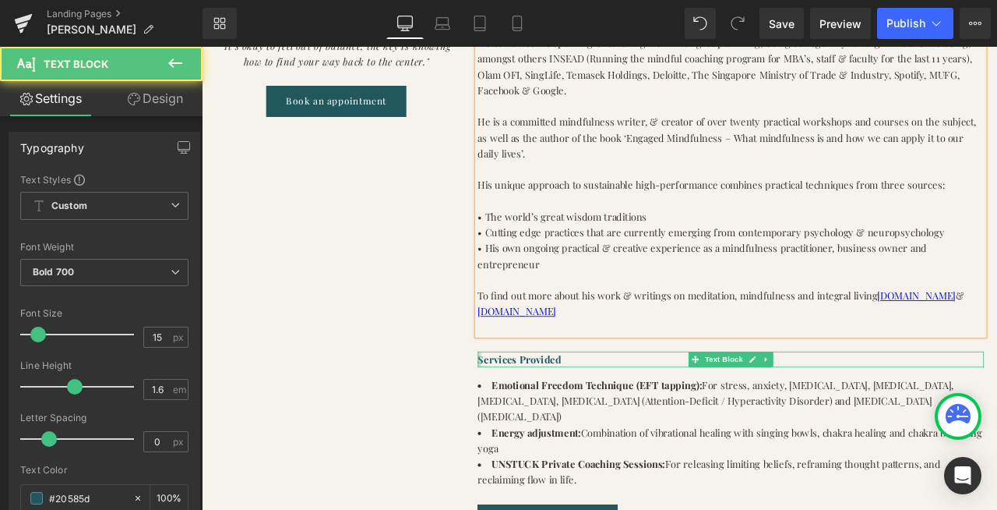
click at [530, 407] on div at bounding box center [531, 416] width 4 height 19
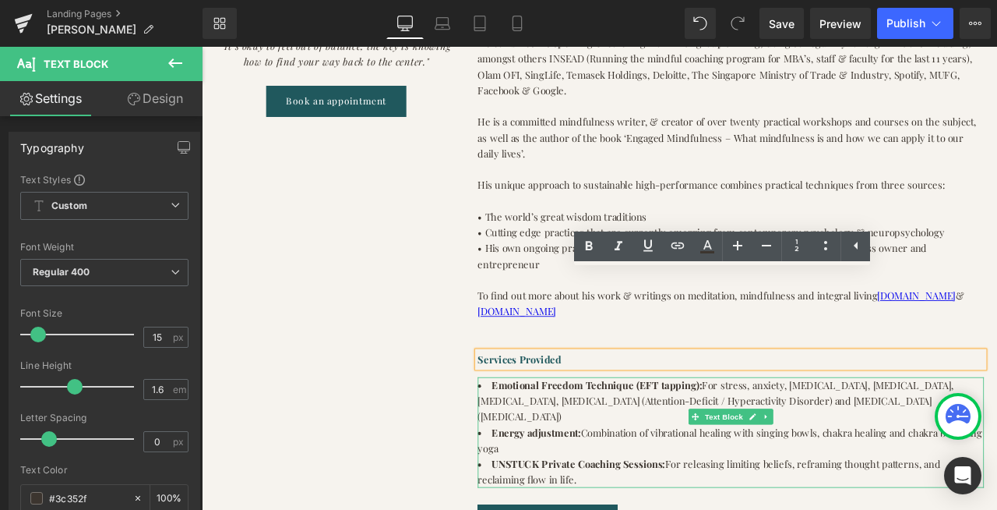
drag, startPoint x: 546, startPoint y: 354, endPoint x: 551, endPoint y: 424, distance: 69.5
click at [551, 438] on ul "Emotional Freedom Technique (EFT tapping): For stress, anxiety, [MEDICAL_DATA],…" at bounding box center [829, 503] width 600 height 131
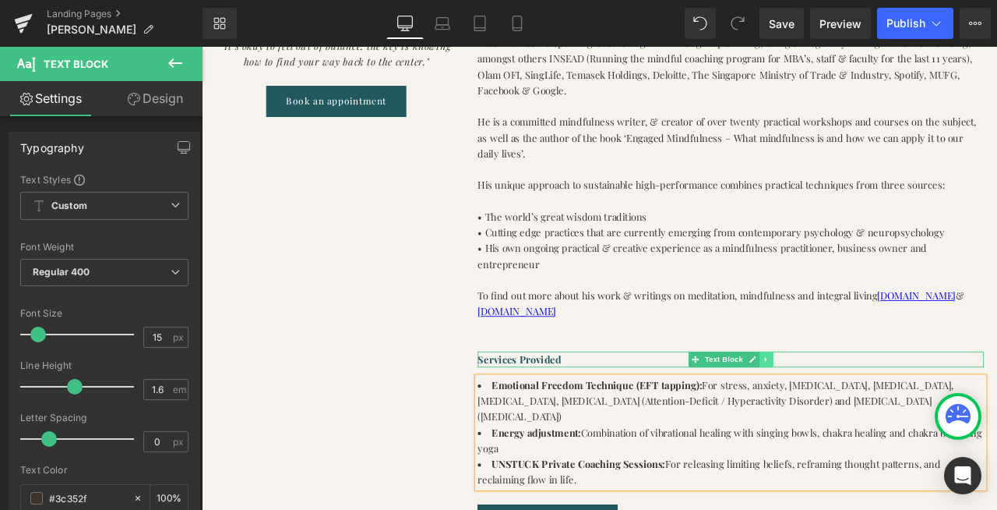
click at [873, 412] on icon at bounding box center [870, 416] width 9 height 9
click at [880, 413] on icon at bounding box center [879, 417] width 9 height 9
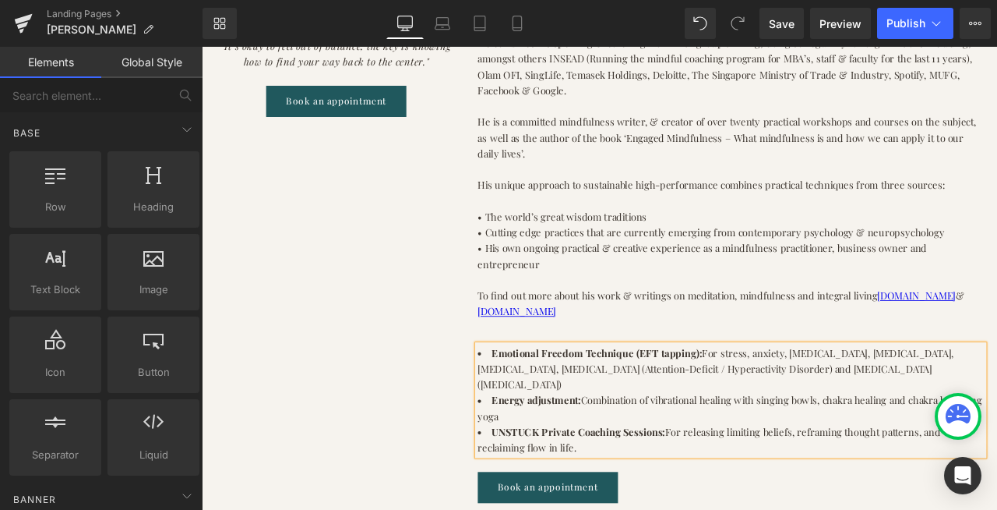
click at [750, 401] on strong "Emotional Freedom Technique (EFT tapping):" at bounding box center [669, 409] width 249 height 16
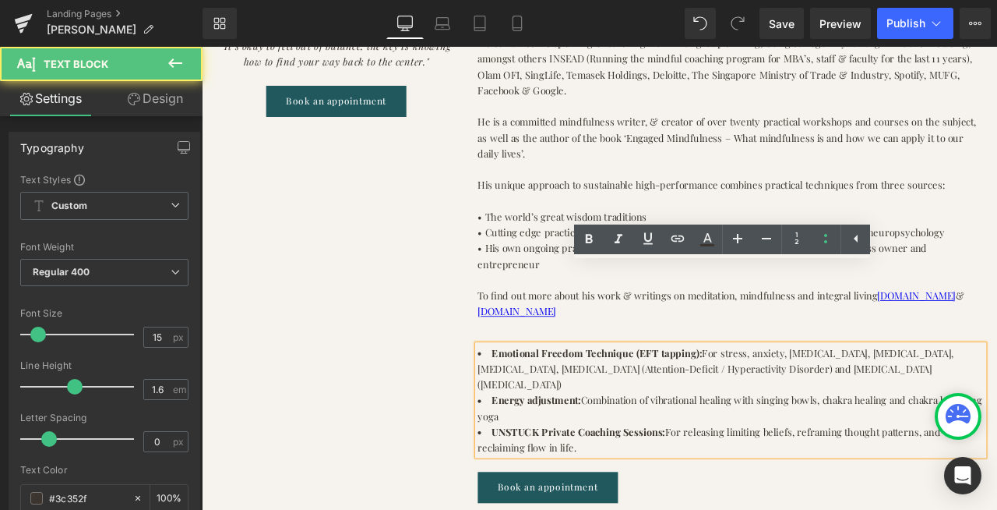
click at [832, 400] on li "Emotional Freedom Technique (EFT tapping): For stress, anxiety, [MEDICAL_DATA],…" at bounding box center [829, 428] width 600 height 56
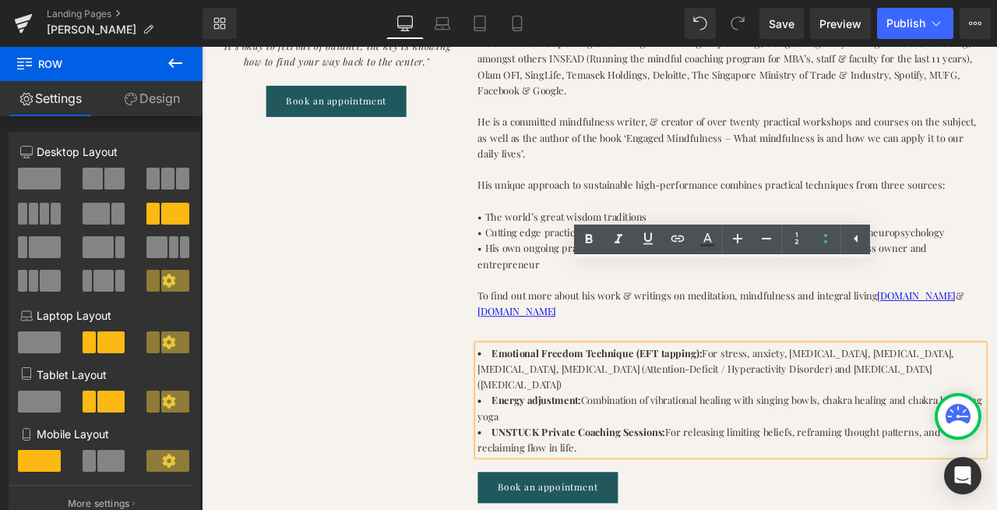
click at [718, 301] on div "[PERSON_NAME] Heading • Extensive experience delivering mindfulness programs to…" at bounding box center [828, 157] width 623 height 859
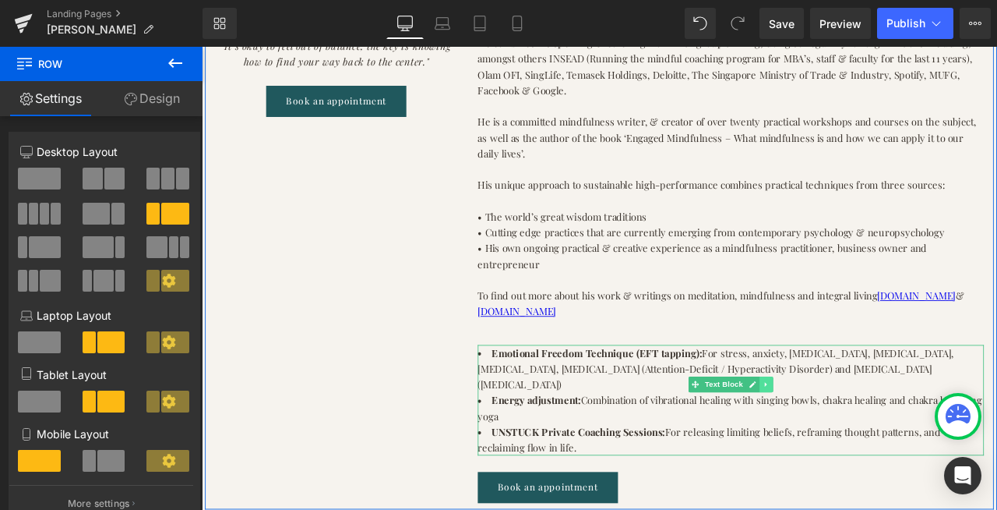
click at [872, 442] on icon at bounding box center [870, 446] width 9 height 9
click at [880, 442] on icon at bounding box center [879, 446] width 9 height 9
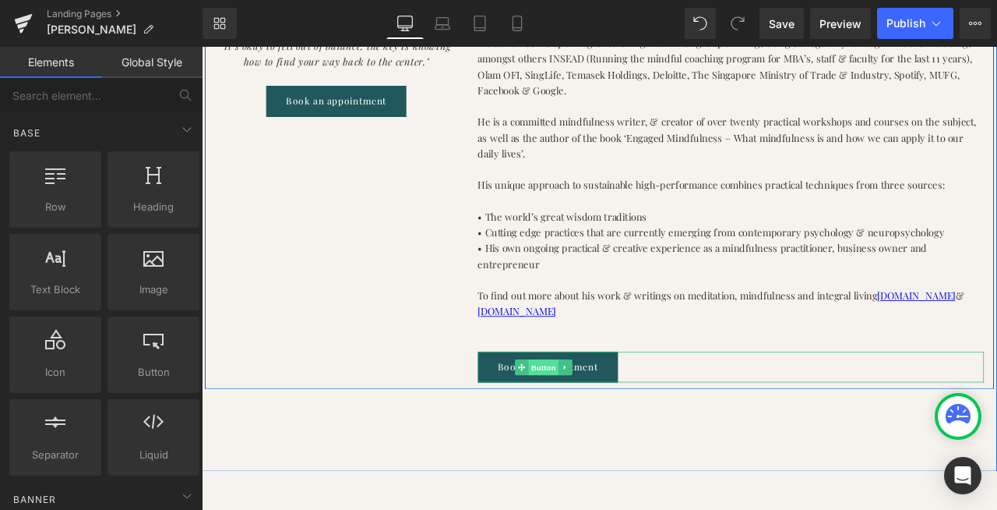
click at [605, 417] on span "Button" at bounding box center [607, 426] width 36 height 19
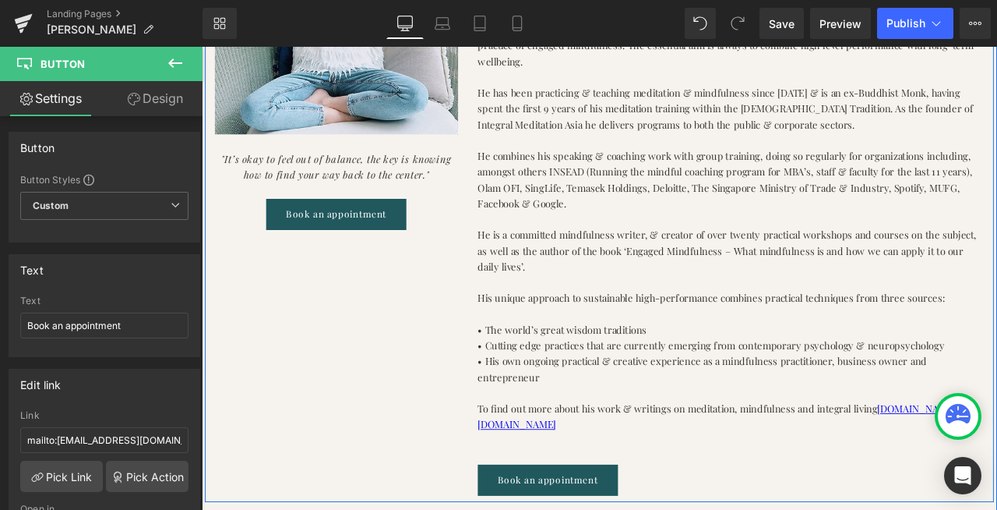
scroll to position [660, 0]
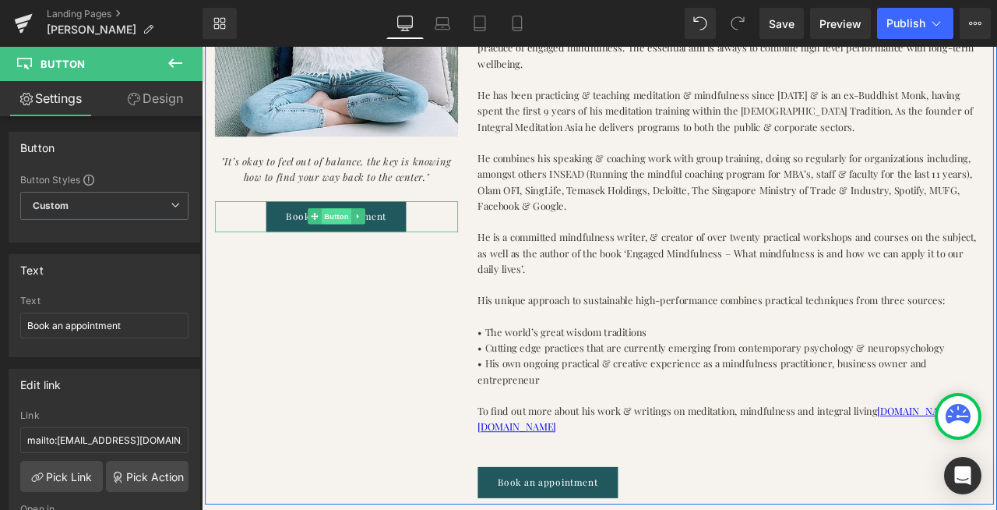
click at [359, 249] on span "Button" at bounding box center [362, 247] width 36 height 19
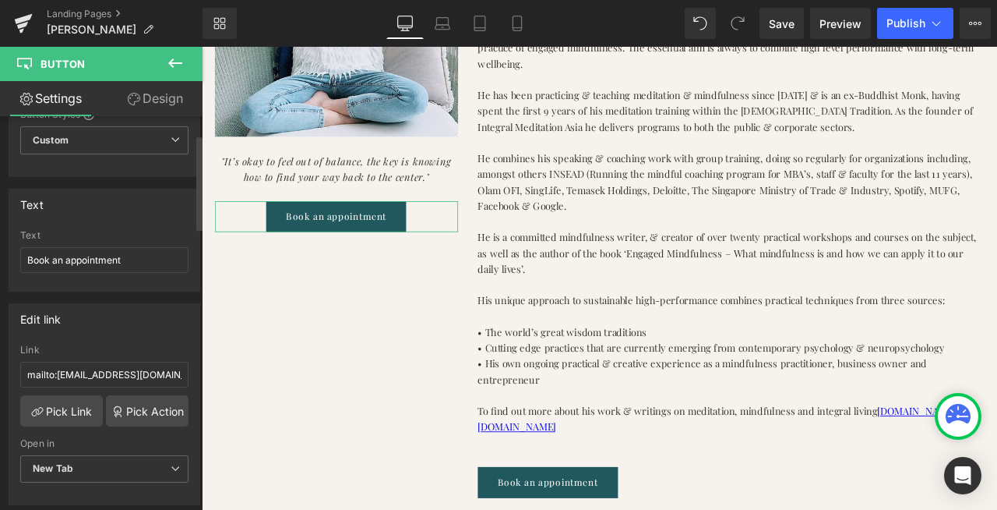
scroll to position [76, 0]
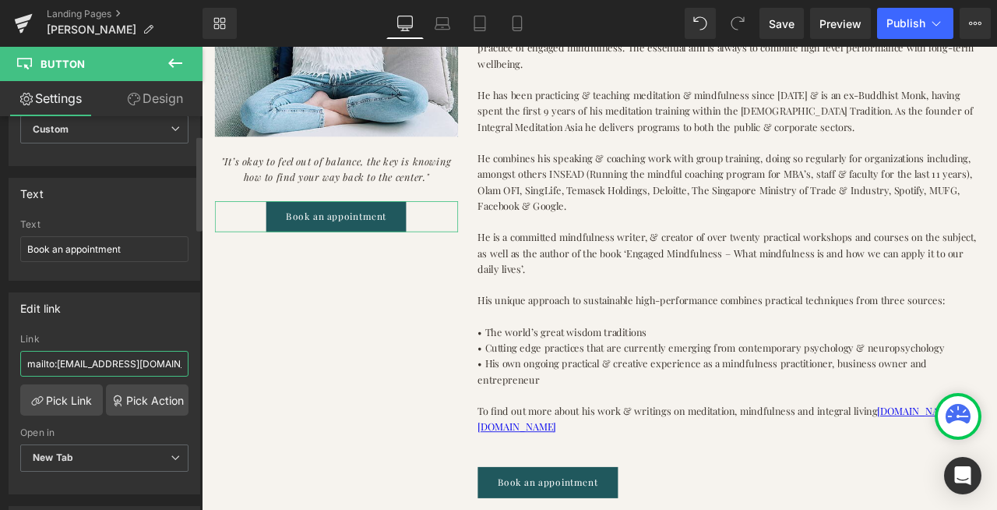
drag, startPoint x: 171, startPoint y: 362, endPoint x: 21, endPoint y: 360, distance: 150.4
click at [21, 360] on input "mailto:[EMAIL_ADDRESS][DOMAIN_NAME]" at bounding box center [104, 364] width 168 height 26
click at [67, 364] on input "mailto:[EMAIL_ADDRESS][DOMAIN_NAME]" at bounding box center [104, 364] width 168 height 26
click at [65, 362] on input "mailto:[EMAIL_ADDRESS][DOMAIN_NAME]" at bounding box center [104, 364] width 168 height 26
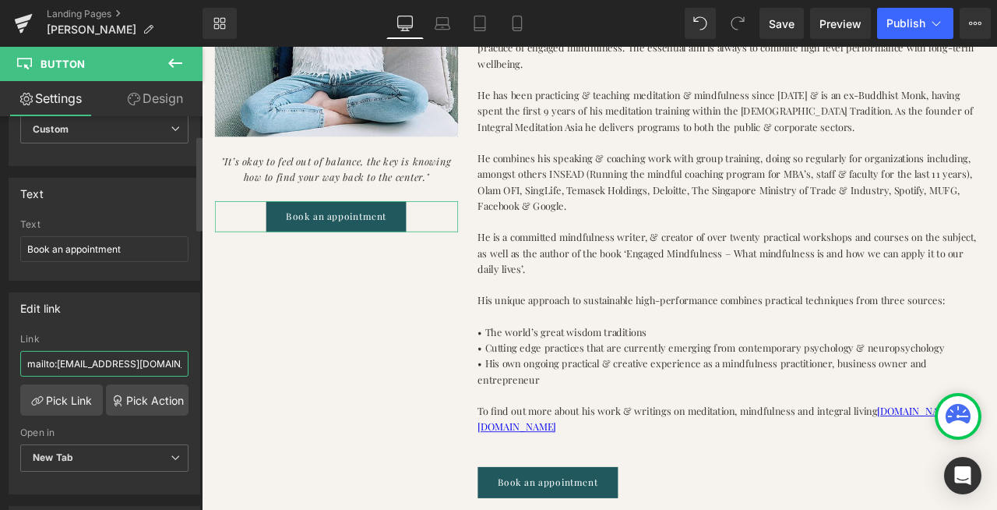
drag, startPoint x: 27, startPoint y: 364, endPoint x: 175, endPoint y: 370, distance: 147.4
click at [175, 370] on input "mailto:[EMAIL_ADDRESS][DOMAIN_NAME]" at bounding box center [104, 364] width 168 height 26
paste input "[URL][DOMAIN_NAME]"
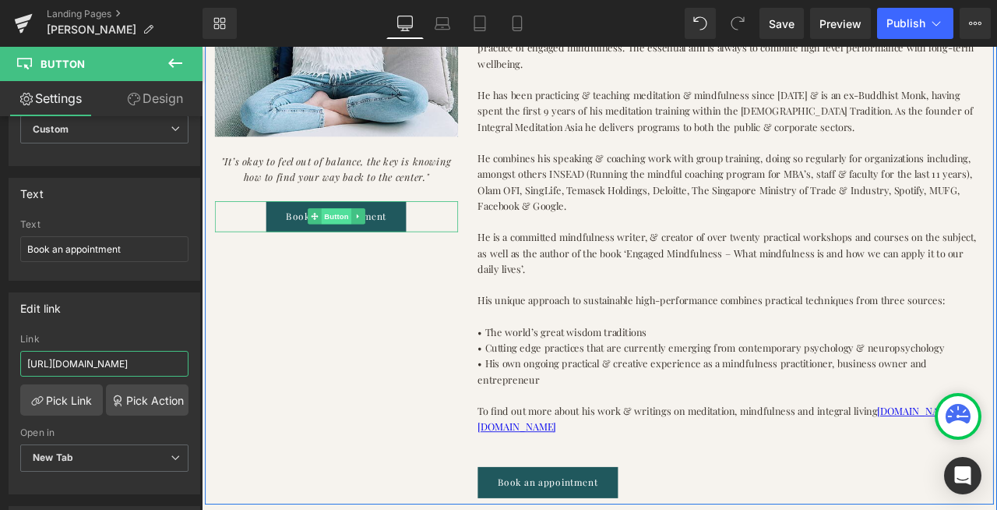
click at [361, 247] on span "Button" at bounding box center [362, 247] width 36 height 19
type input "[URL][DOMAIN_NAME]"
click at [386, 247] on icon at bounding box center [387, 247] width 2 height 5
click at [339, 245] on link "Button" at bounding box center [328, 247] width 51 height 19
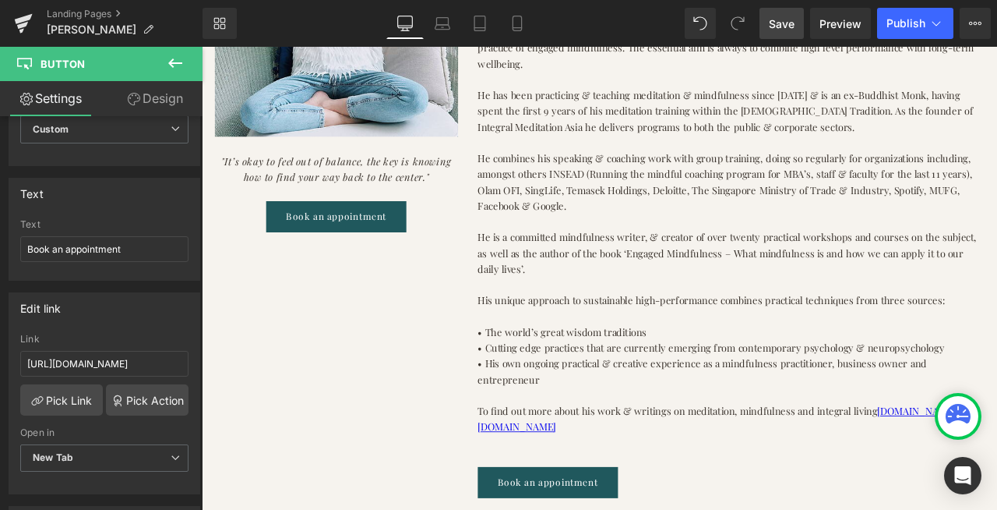
click at [780, 22] on span "Save" at bounding box center [782, 24] width 26 height 16
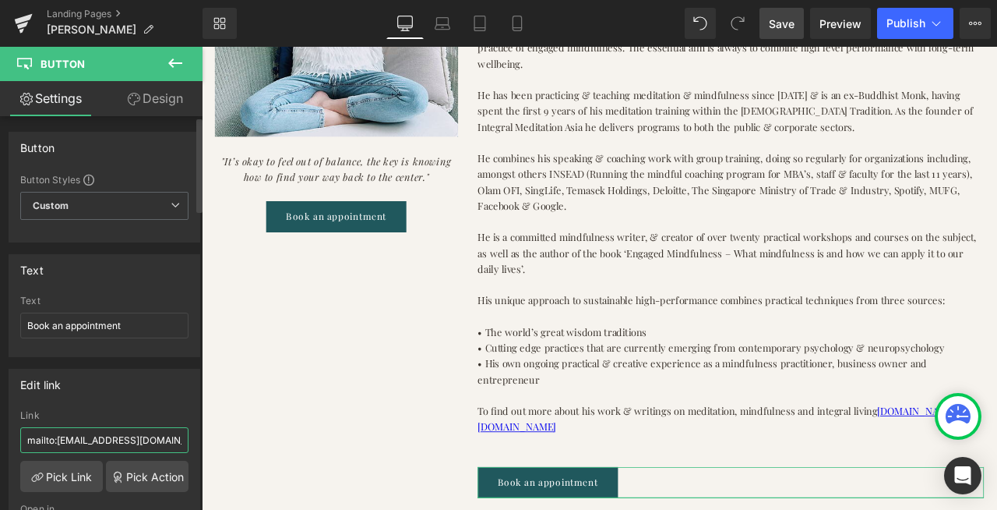
drag, startPoint x: 25, startPoint y: 439, endPoint x: 178, endPoint y: 439, distance: 152.7
click at [178, 439] on input "mailto:[EMAIL_ADDRESS][DOMAIN_NAME]" at bounding box center [104, 440] width 168 height 26
paste input "[URL][DOMAIN_NAME]"
type input "[URL][DOMAIN_NAME]"
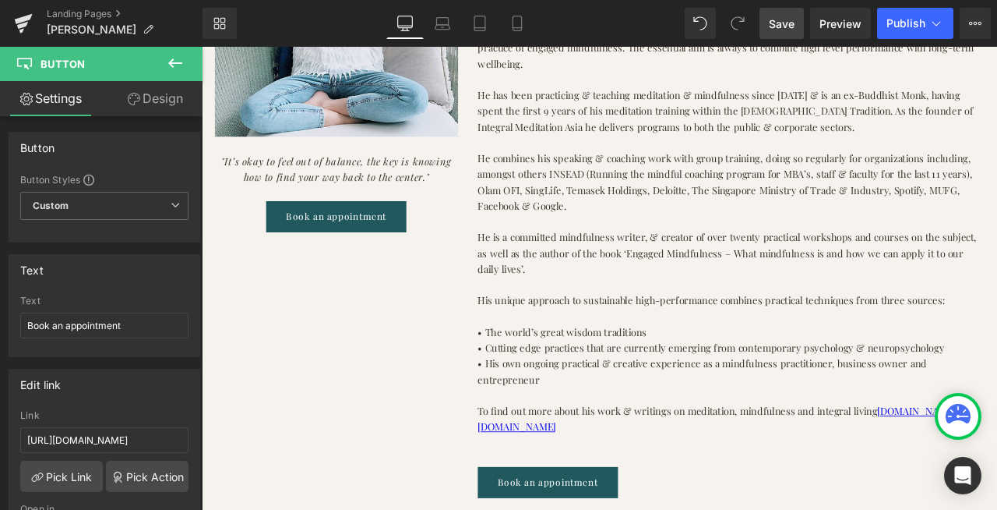
click at [781, 21] on span "Save" at bounding box center [782, 24] width 26 height 16
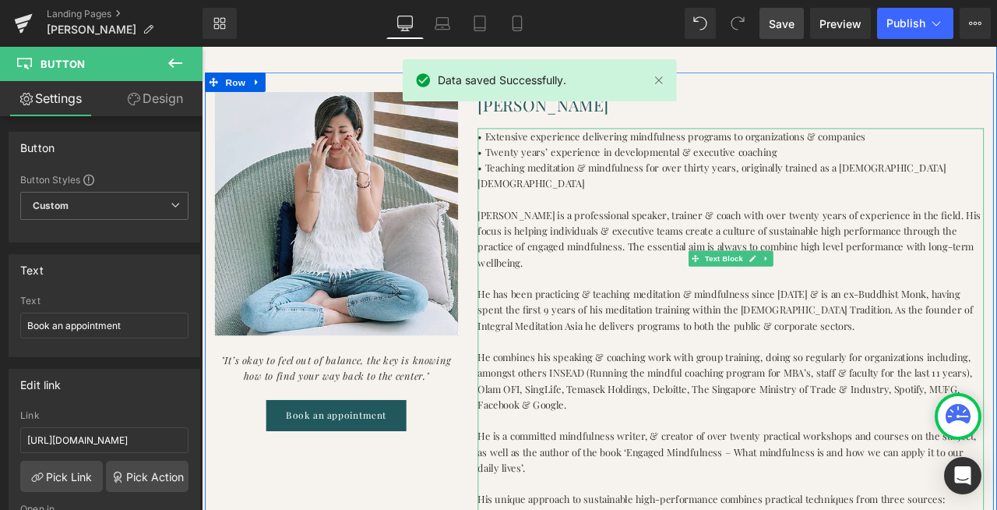
scroll to position [420, 0]
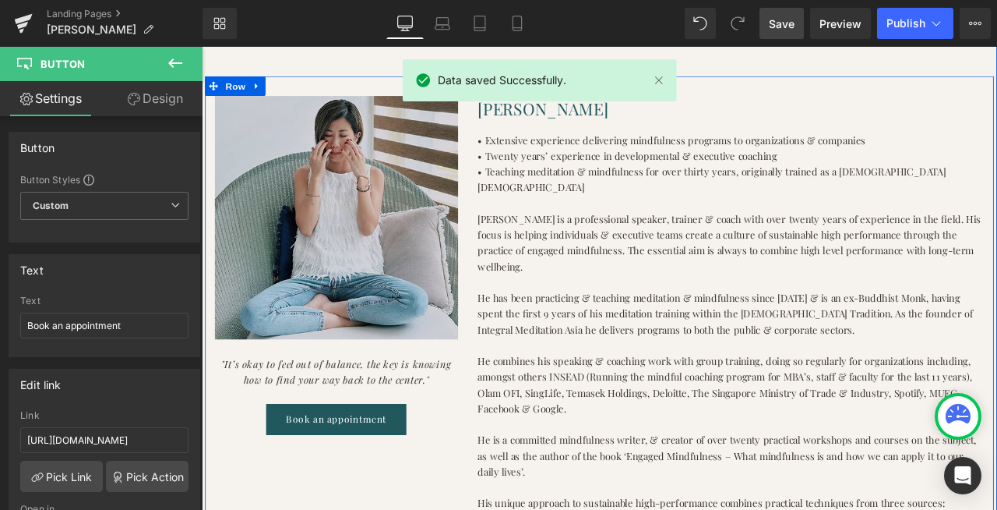
click at [362, 268] on img at bounding box center [361, 248] width 288 height 287
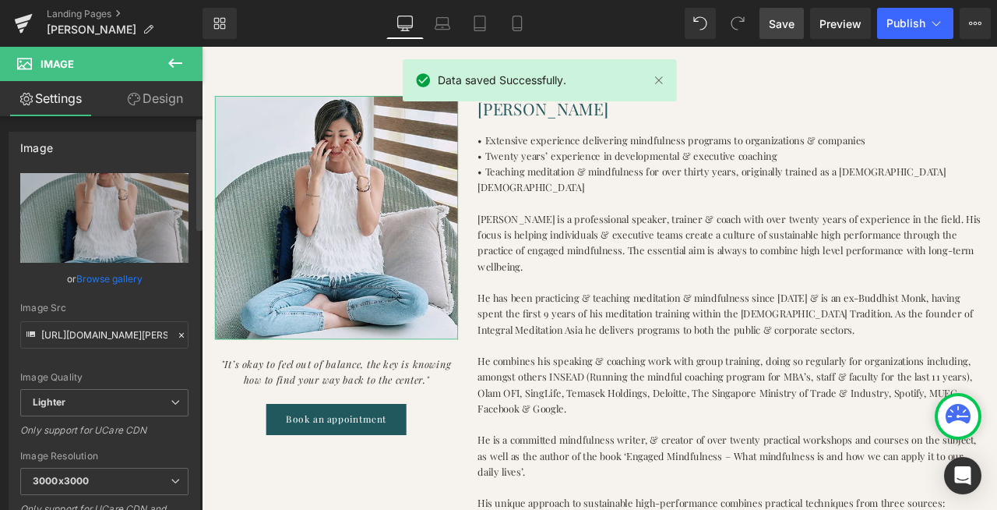
click at [119, 277] on link "Browse gallery" at bounding box center [109, 278] width 66 height 27
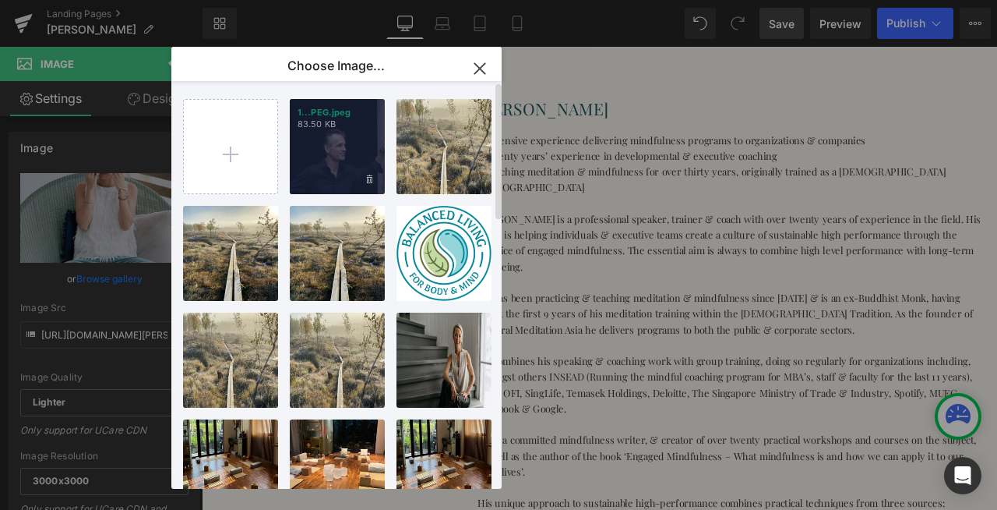
click at [332, 166] on div "1...PEG.jpeg 83.50 KB" at bounding box center [337, 146] width 95 height 95
type input "[URL][DOMAIN_NAME]"
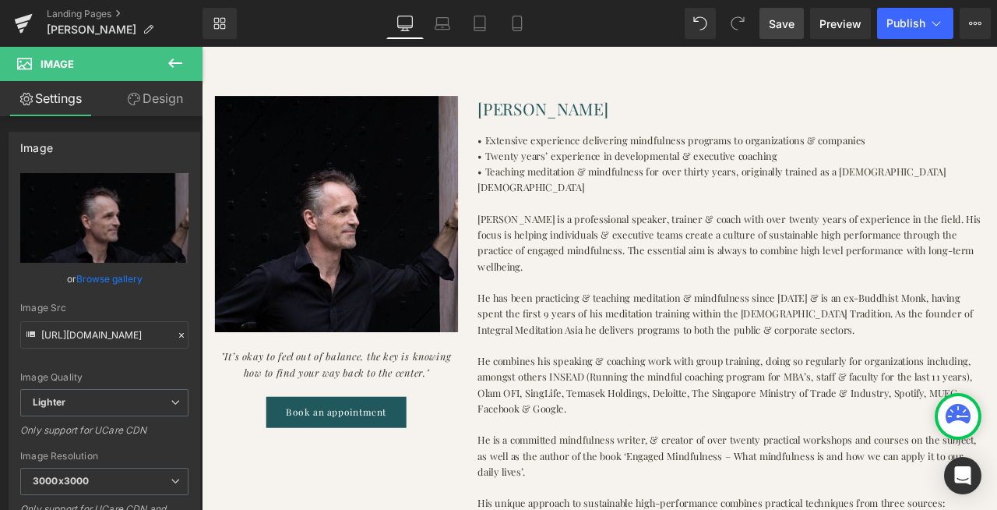
click at [777, 22] on span "Save" at bounding box center [782, 24] width 26 height 16
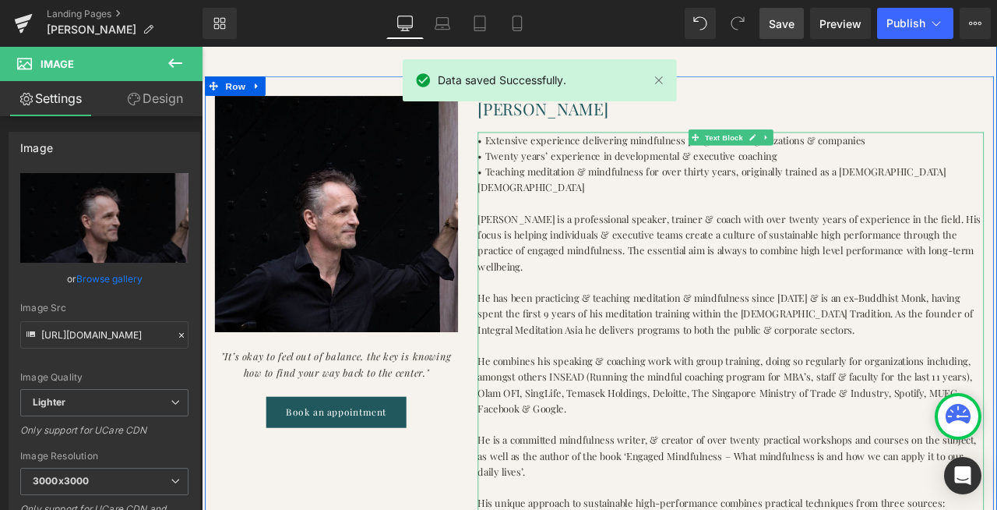
click at [654, 335] on p "He has been practicing & teaching meditation & mindfulness since [DATE] & is an…" at bounding box center [829, 363] width 600 height 56
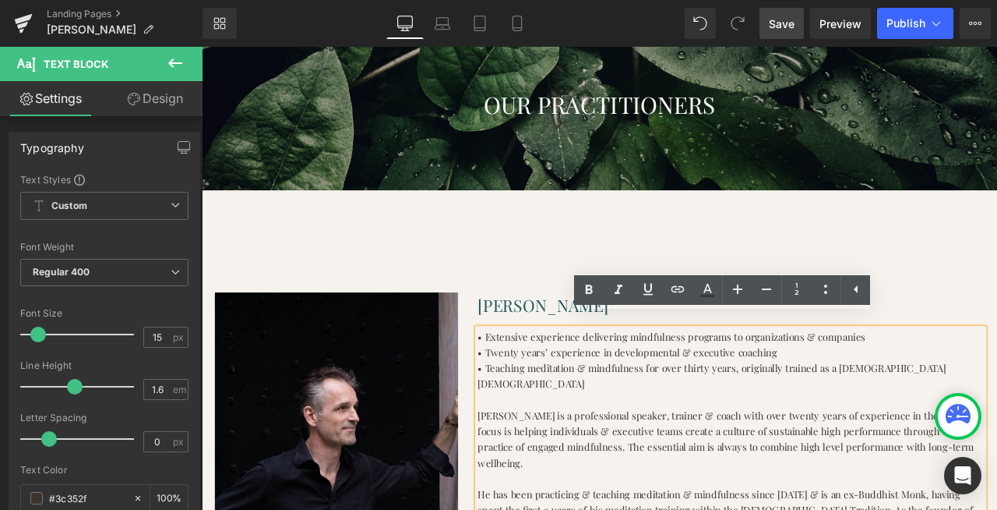
scroll to position [184, 0]
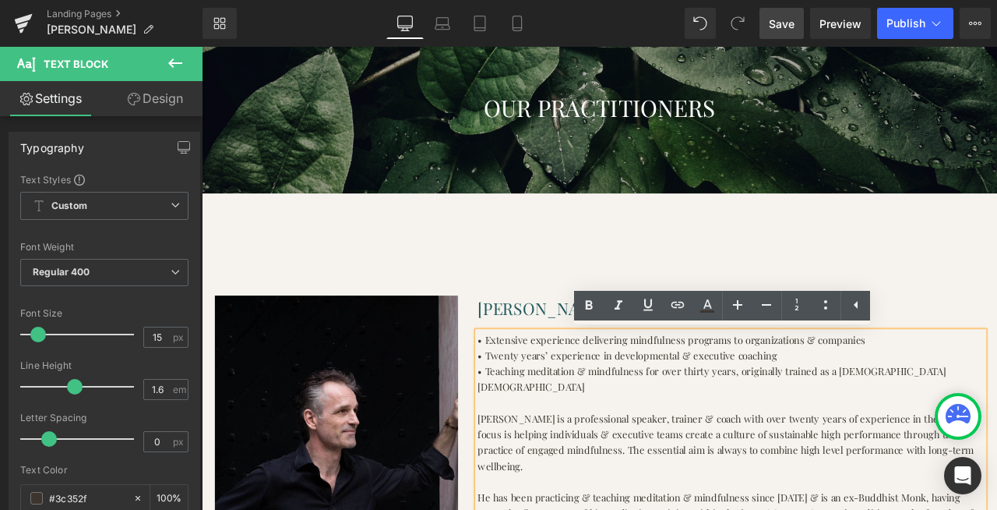
click at [782, 20] on span "Save" at bounding box center [782, 24] width 26 height 16
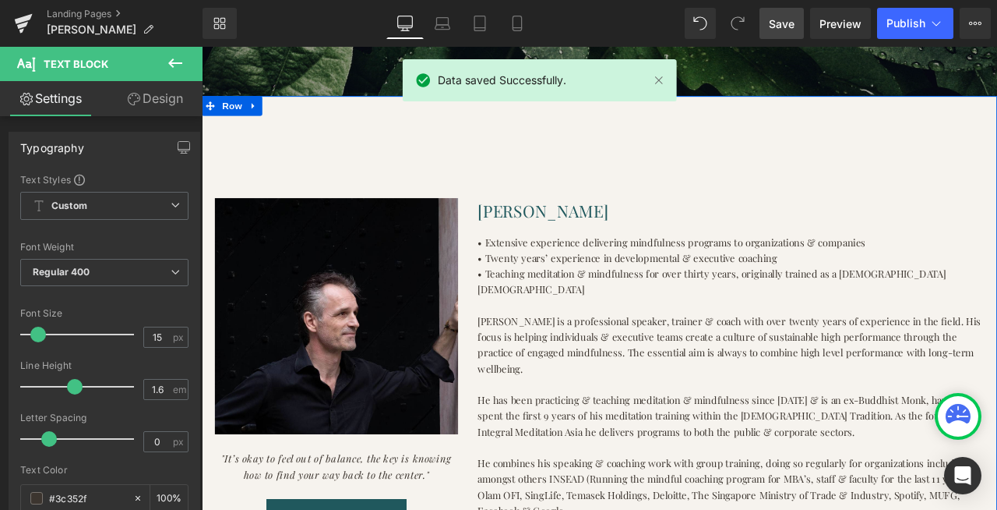
scroll to position [300, 0]
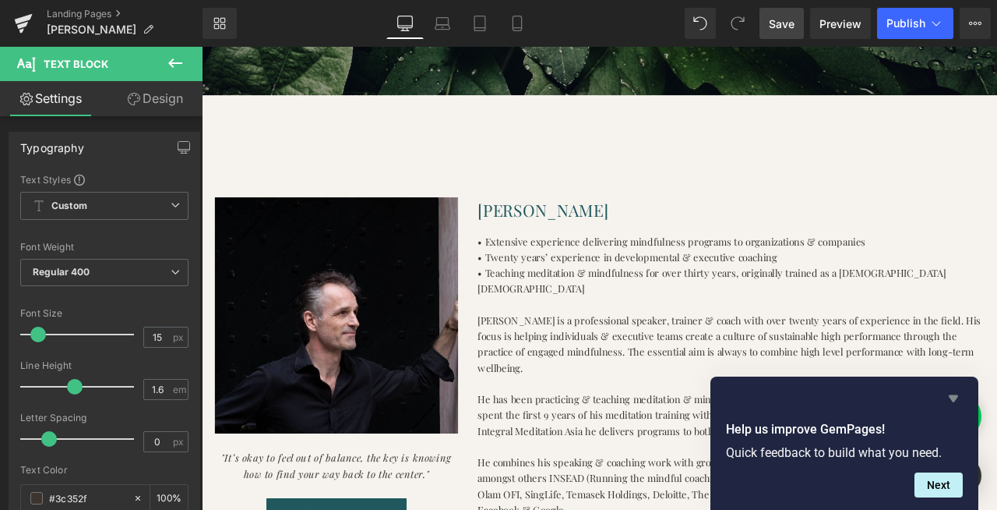
click at [954, 400] on icon "Hide survey" at bounding box center [953, 398] width 9 height 7
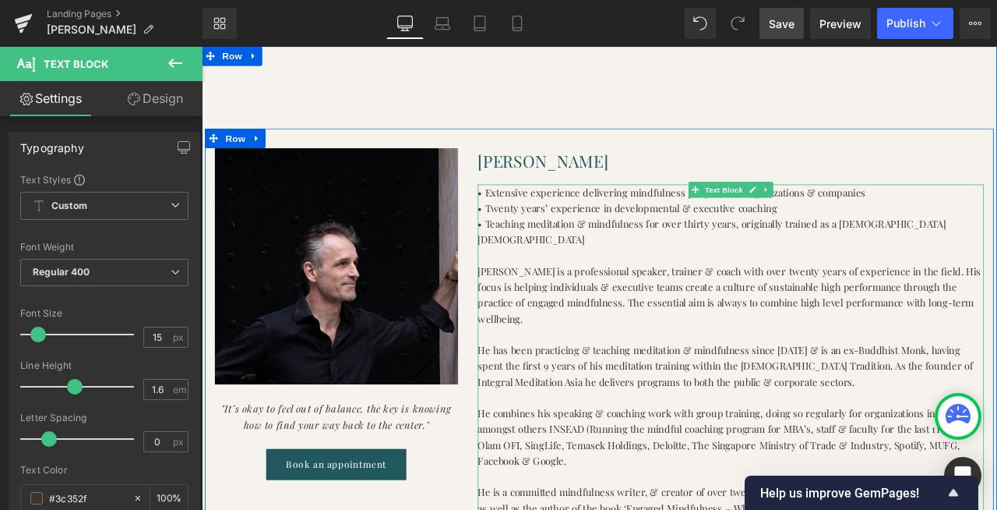
scroll to position [363, 0]
